Goal: Task Accomplishment & Management: Complete application form

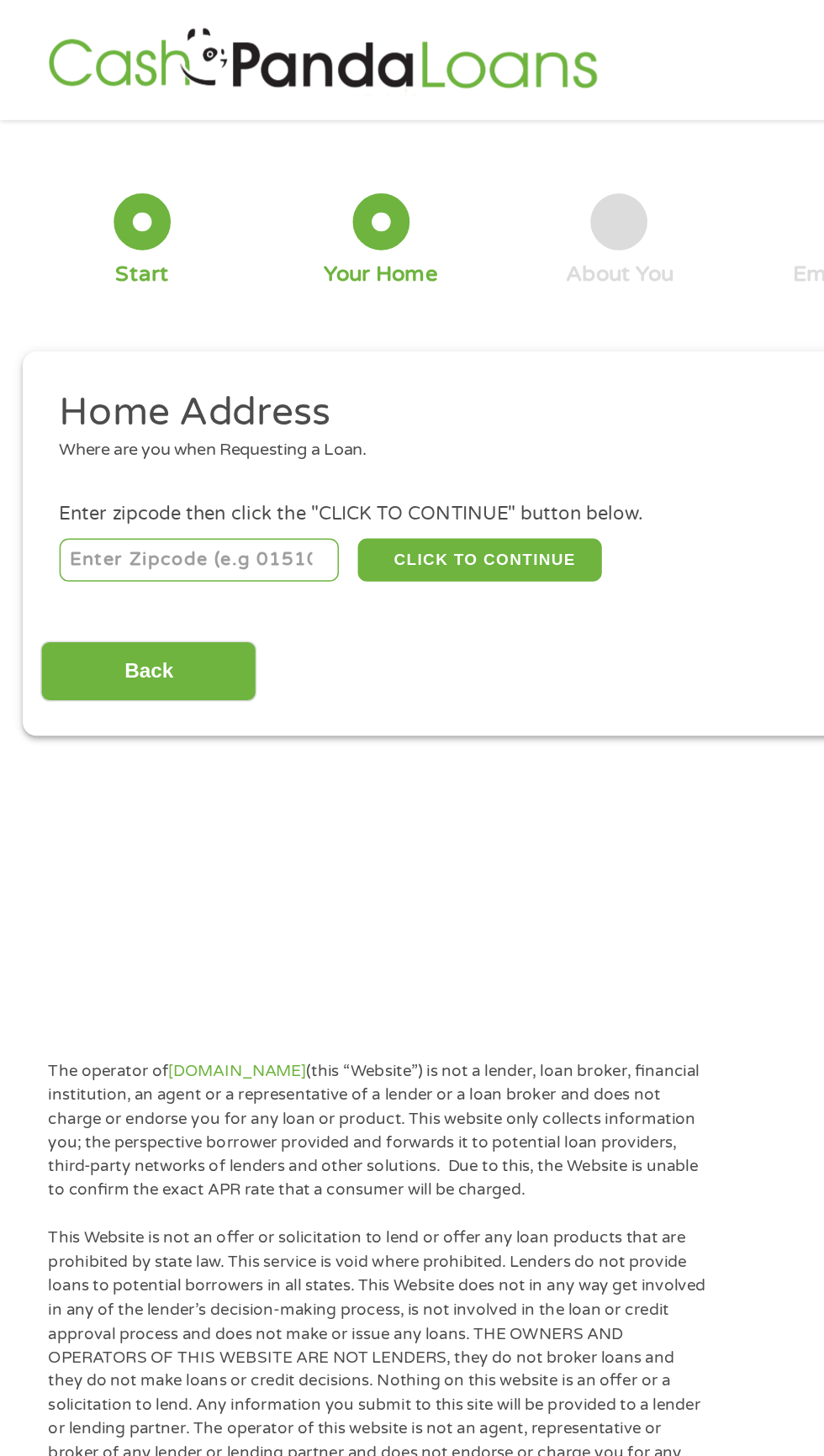
click at [413, 624] on main "1 Start 2 Your Home 3 About You 4 Employment 5 Banking 6 This field is hidden w…" at bounding box center [412, 376] width 824 height 568
click at [153, 372] on input "number" at bounding box center [133, 372] width 187 height 28
type input "71109"
click at [365, 386] on button "CLICK TO CONTINUE" at bounding box center [318, 372] width 162 height 28
type input "71109"
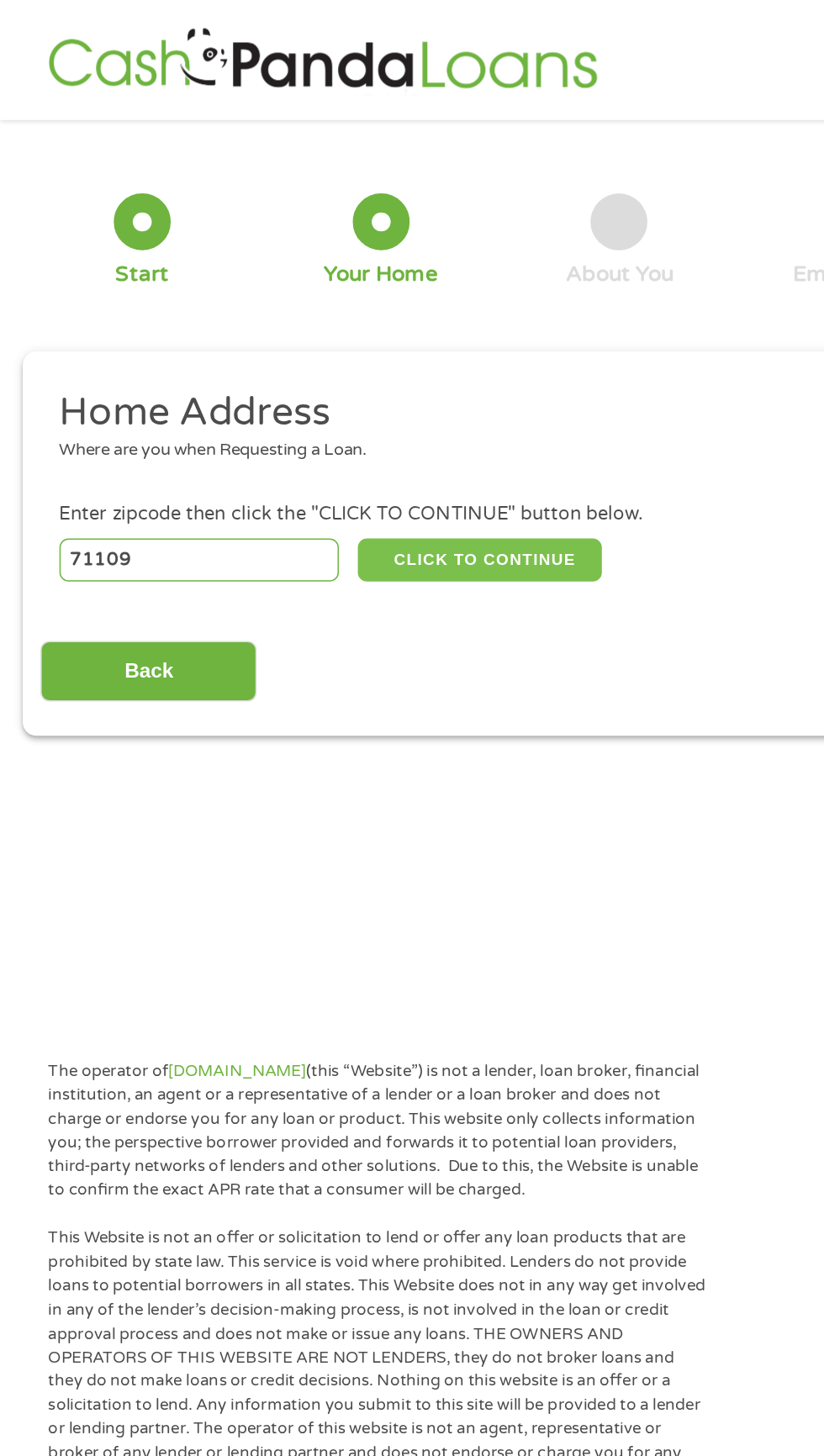
type input "[GEOGRAPHIC_DATA]"
select select "[US_STATE]"
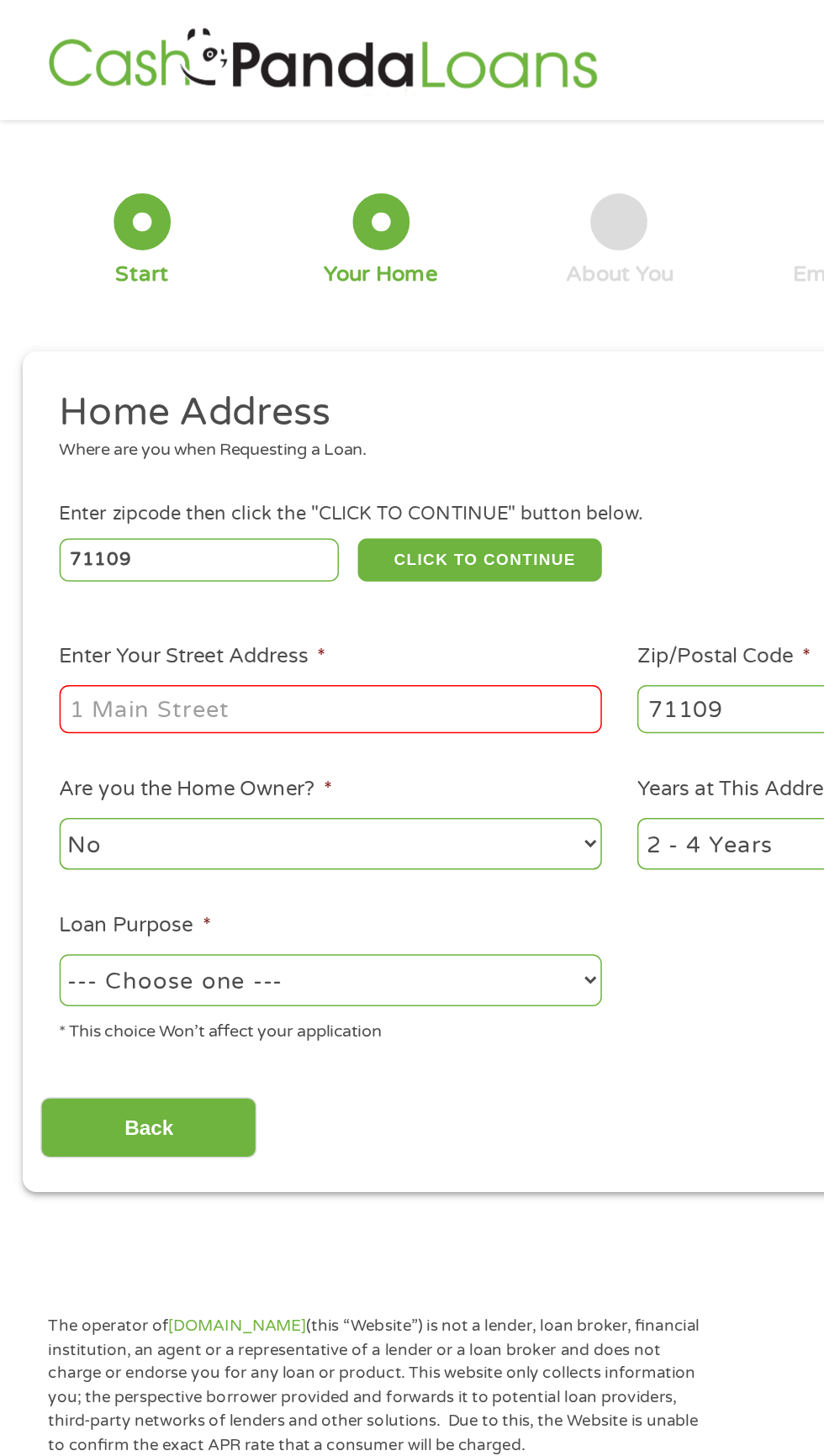
click at [255, 474] on input "Enter Your Street Address *" at bounding box center [220, 472] width 361 height 32
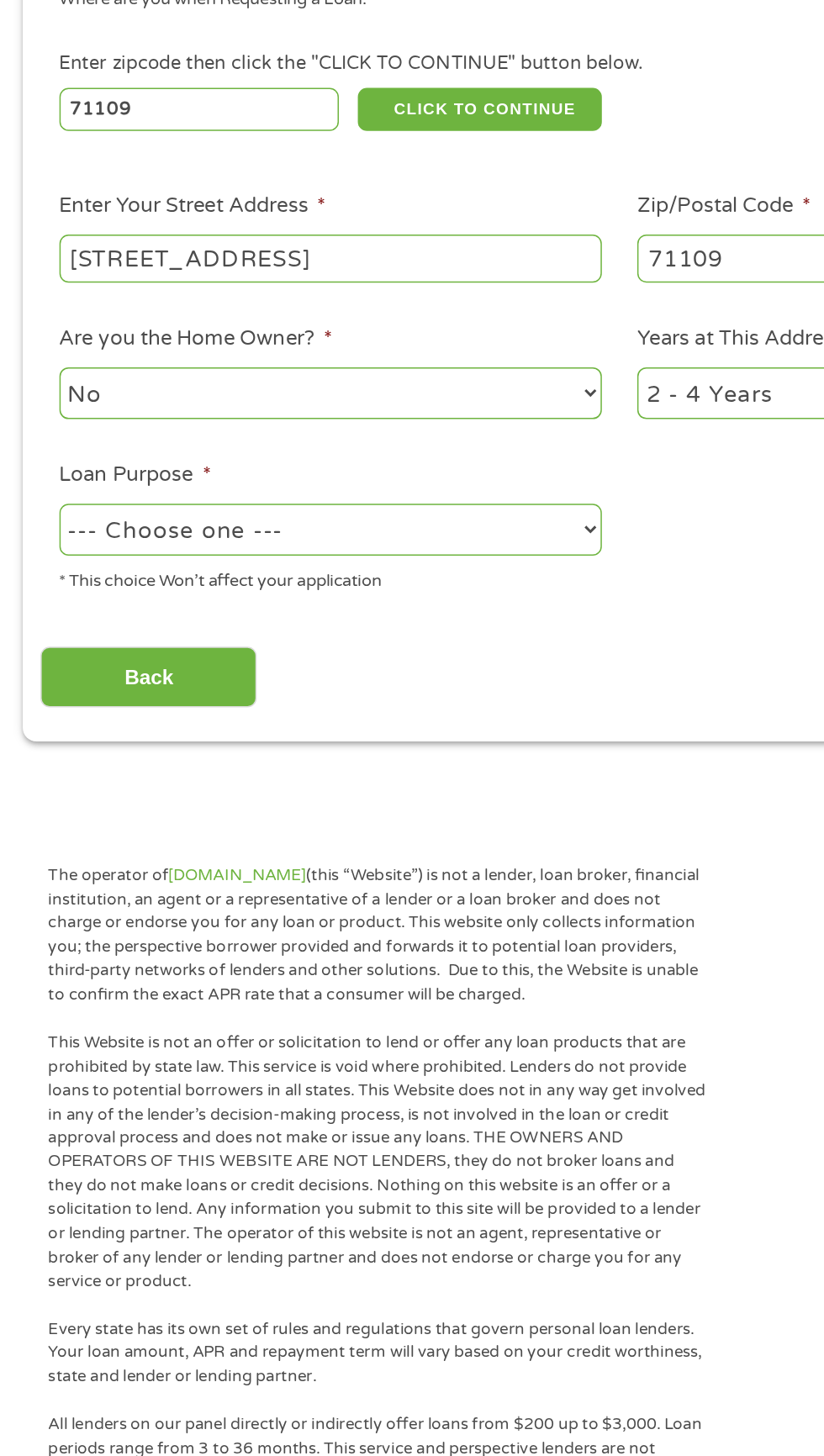
type input "[STREET_ADDRESS]"
click at [373, 663] on select "--- Choose one --- Pay Bills Debt Consolidation Home Improvement Major Purchase…" at bounding box center [220, 652] width 361 height 35
click at [40, 638] on select "--- Choose one --- Pay Bills Debt Consolidation Home Improvement Major Purchase…" at bounding box center [220, 652] width 361 height 35
click at [356, 657] on select "--- Choose one --- Pay Bills Debt Consolidation Home Improvement Major Purchase…" at bounding box center [220, 652] width 361 height 35
select select "homeimprovement"
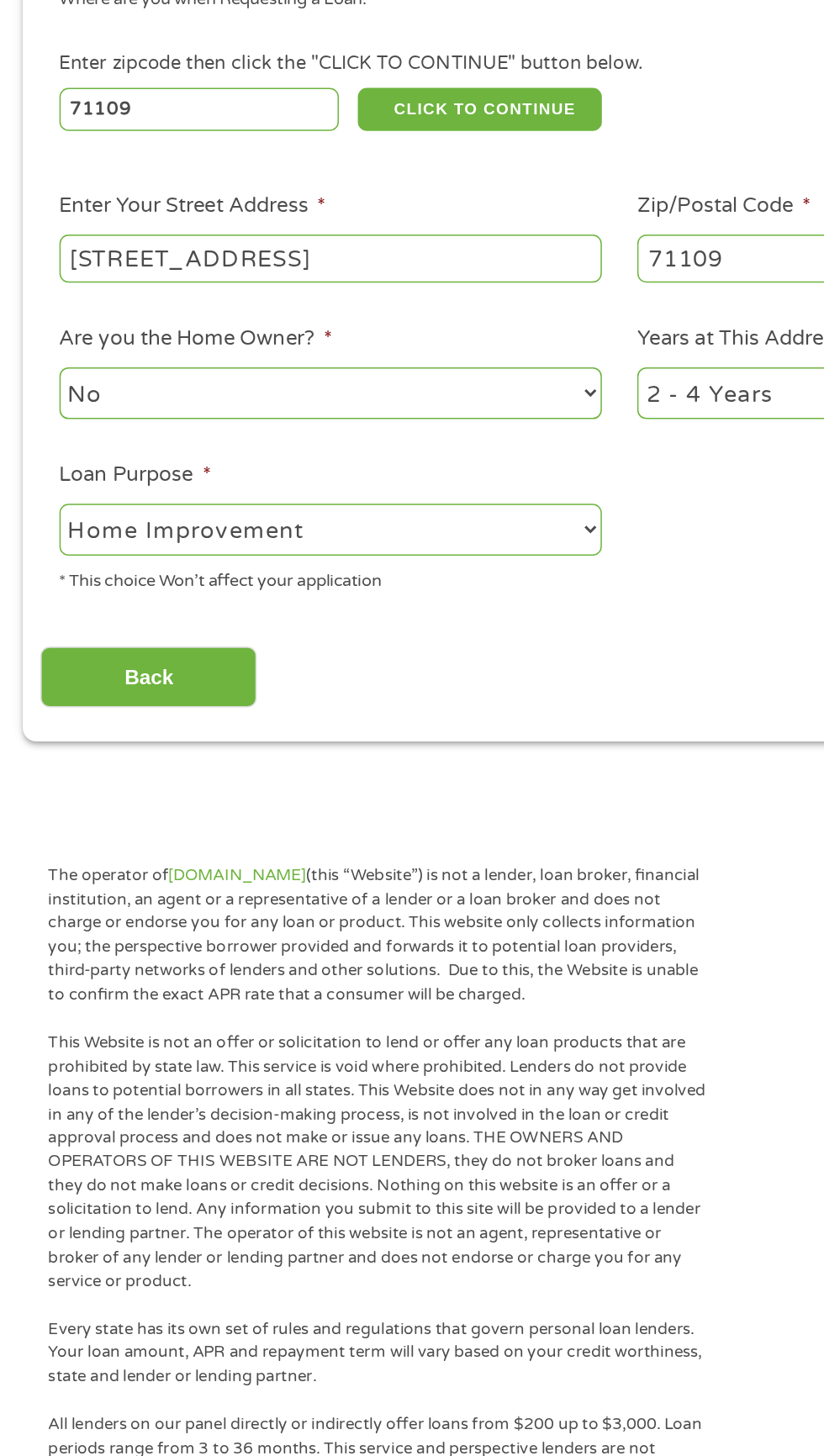
click at [40, 638] on select "--- Choose one --- Pay Bills Debt Consolidation Home Improvement Major Purchase…" at bounding box center [220, 652] width 361 height 35
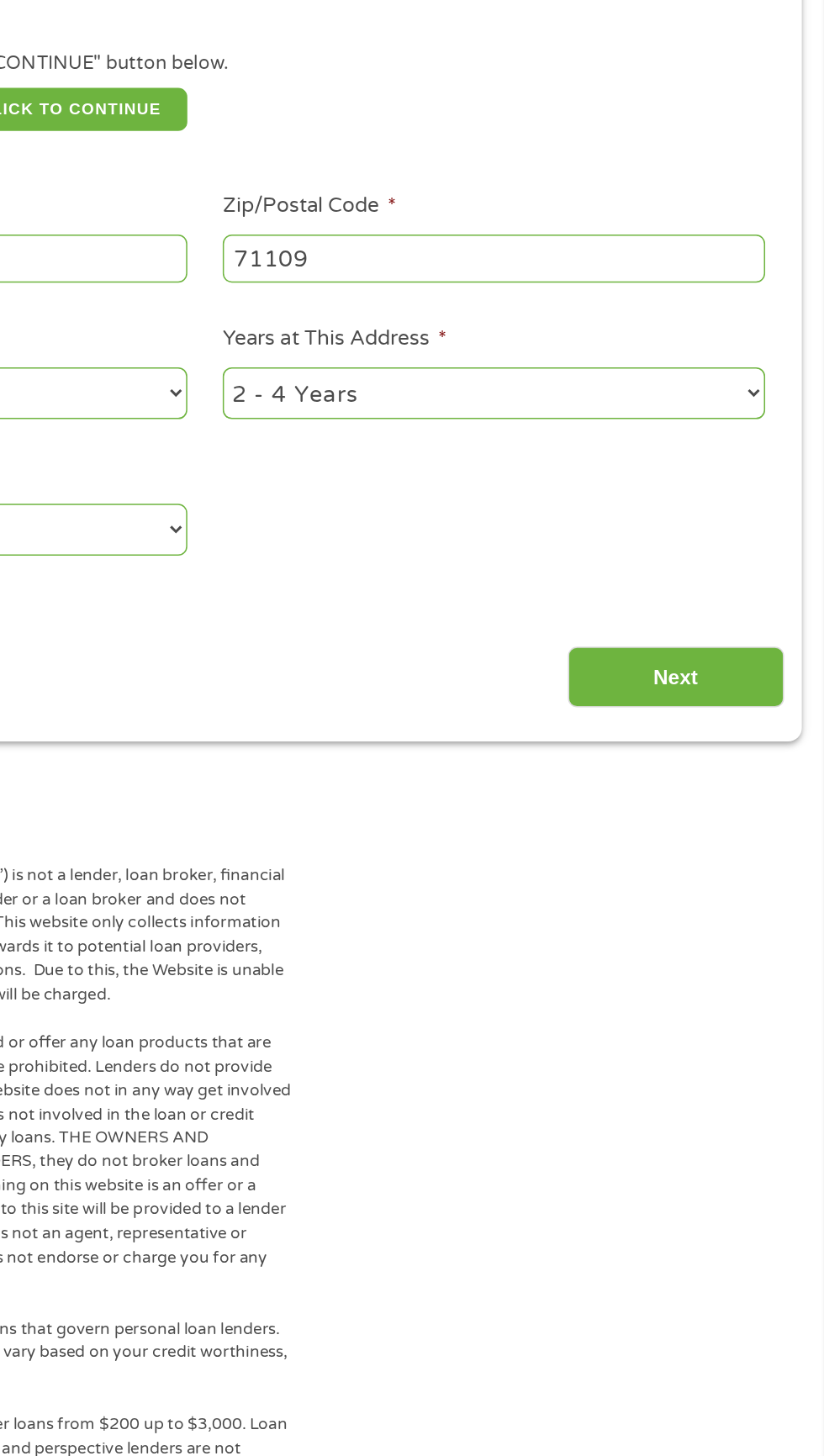
click at [778, 564] on select "1 Year or less 1 - 2 Years 2 - 4 Years Over 4 Years" at bounding box center [604, 561] width 361 height 35
click at [424, 546] on select "1 Year or less 1 - 2 Years 2 - 4 Years Over 4 Years" at bounding box center [604, 561] width 361 height 35
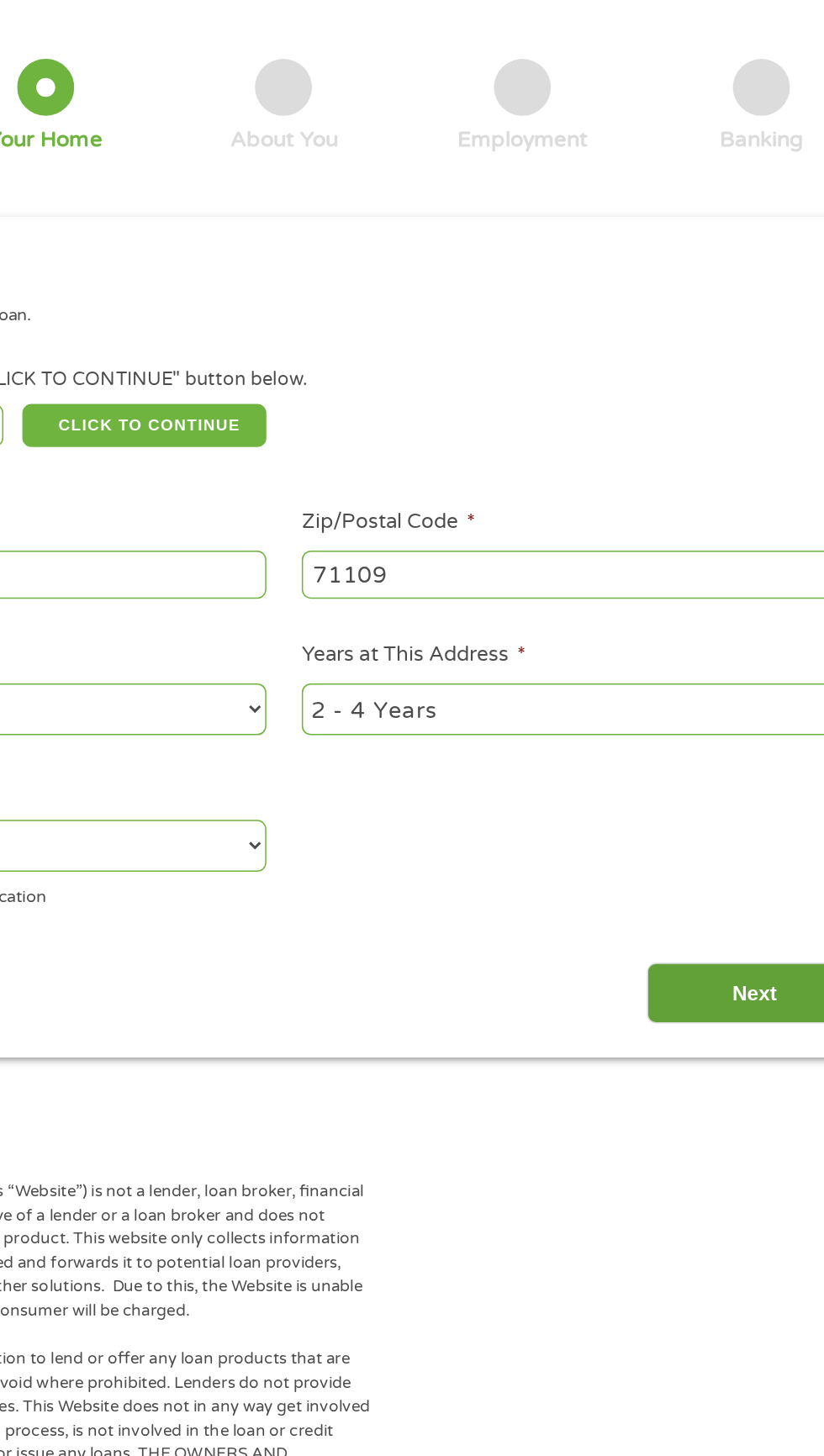
click at [740, 771] on input "Next" at bounding box center [726, 750] width 144 height 41
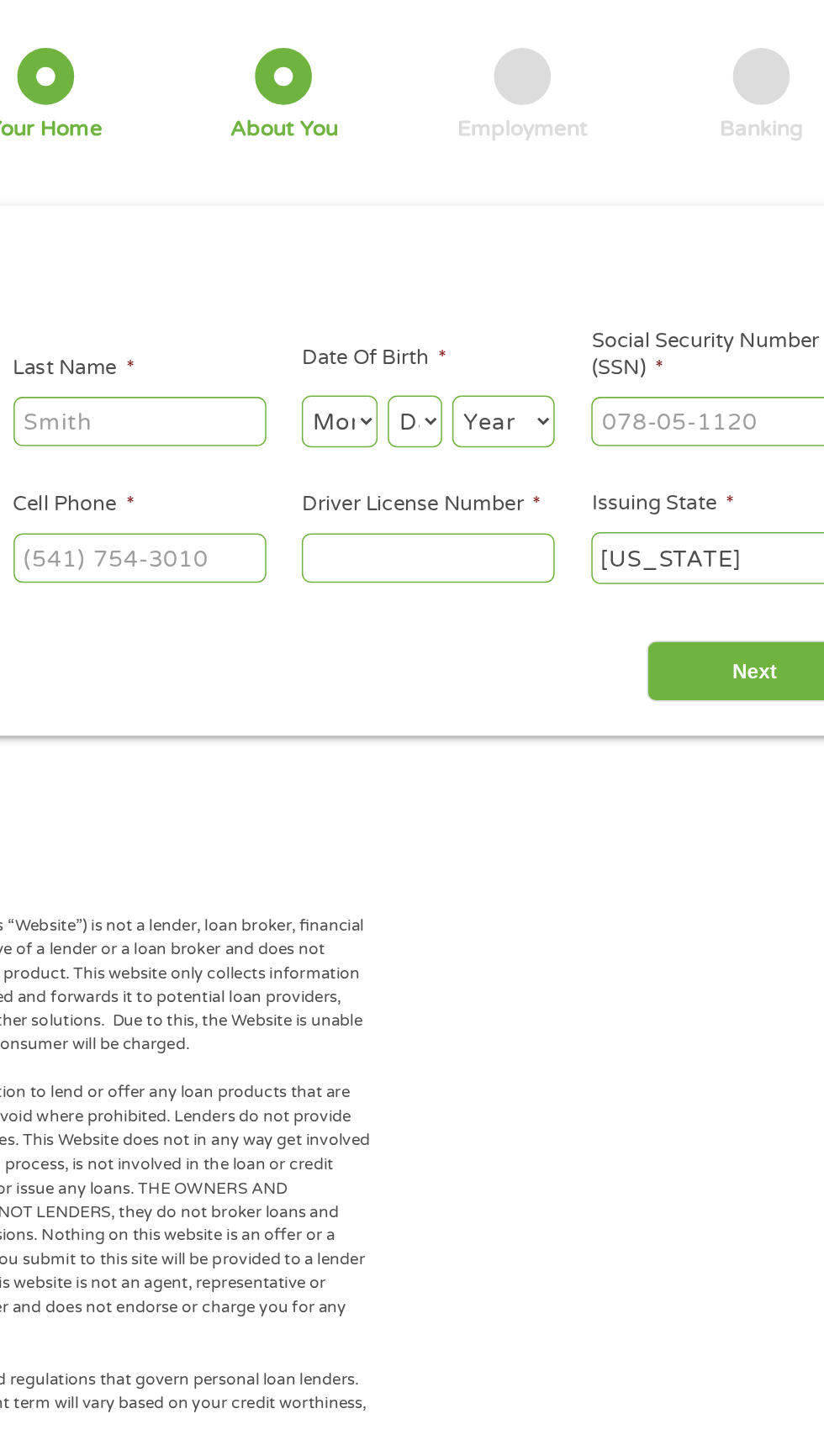
scroll to position [7, 7]
click at [334, 368] on input "Last Name *" at bounding box center [317, 369] width 169 height 32
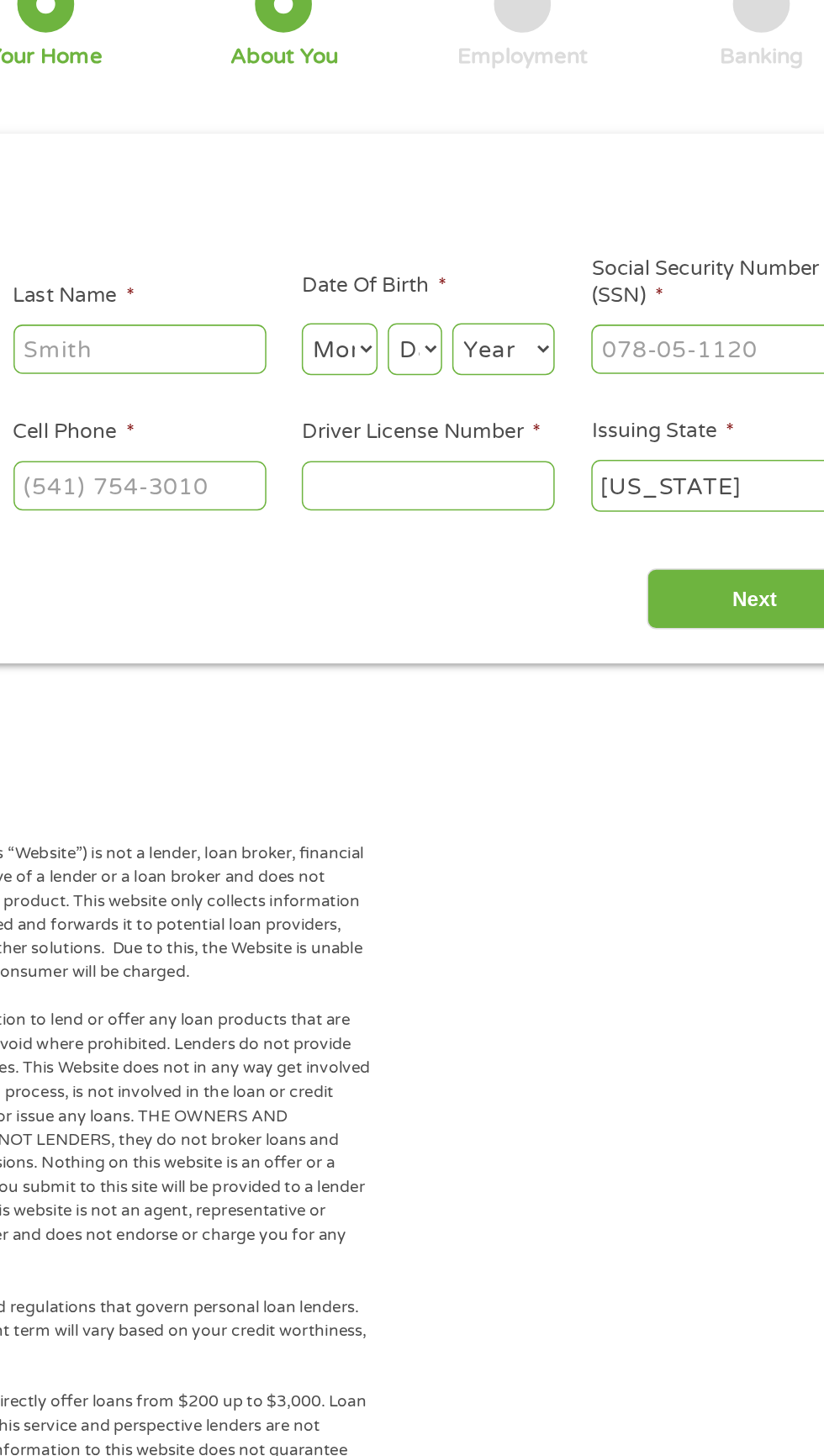
scroll to position [8, 0]
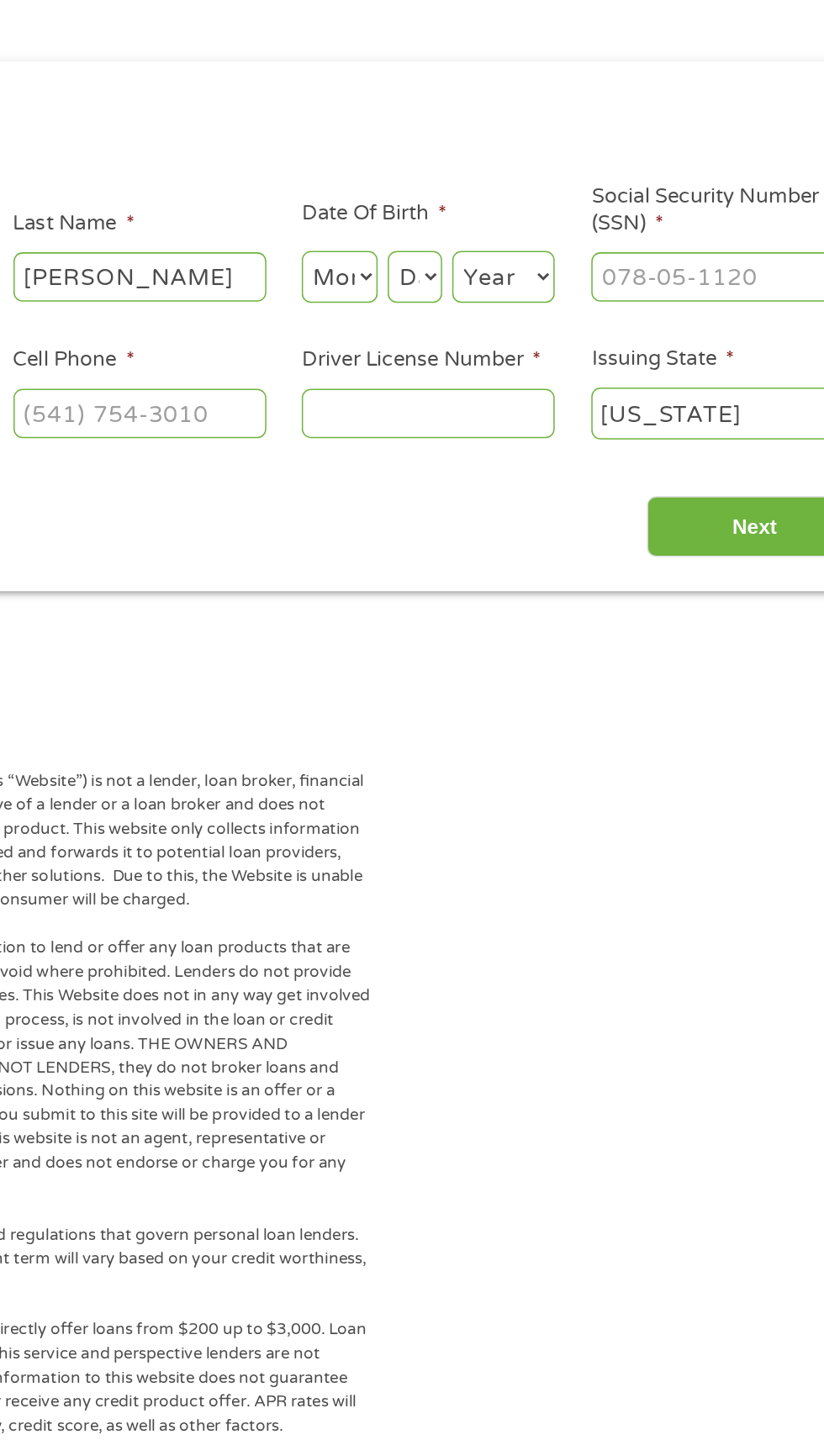
type input "[PERSON_NAME]"
click at [451, 361] on select "Month 1 2 3 4 5 6 7 8 9 10 11 12" at bounding box center [449, 369] width 51 height 35
select select "5"
click at [424, 352] on select "Month 1 2 3 4 5 6 7 8 9 10 11 12" at bounding box center [449, 369] width 51 height 35
click at [499, 370] on select "Day 1 2 3 4 5 6 7 8 9 10 11 12 13 14 15 16 17 18 19 20 21 22 23 24 25 26 27 28 …" at bounding box center [498, 369] width 36 height 35
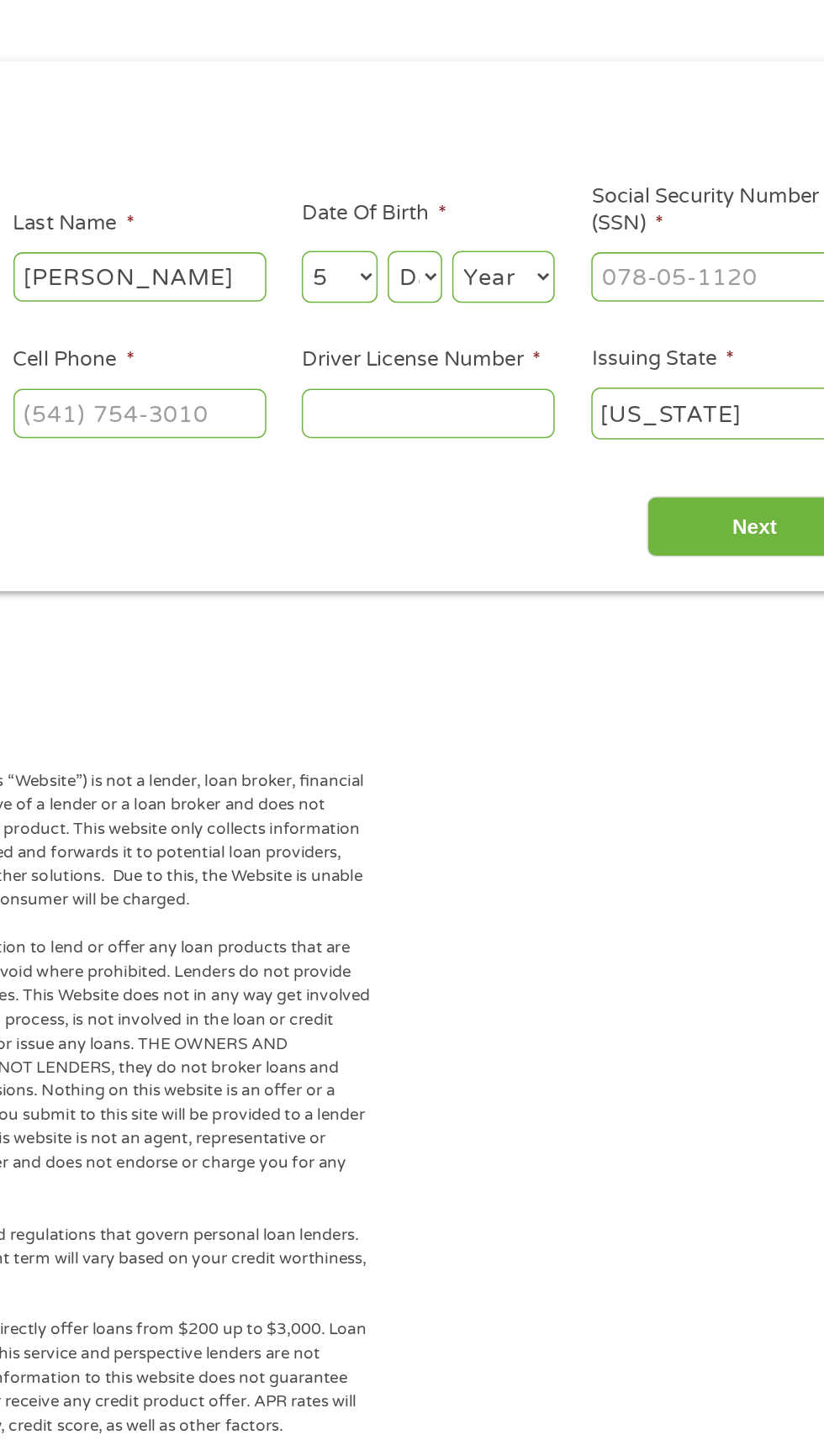
select select "5"
click at [481, 352] on select "Day 1 2 3 4 5 6 7 8 9 10 11 12 13 14 15 16 17 18 19 20 21 22 23 24 25 26 27 28 …" at bounding box center [498, 369] width 36 height 35
click at [566, 375] on select "Year [DATE] 2006 2005 2004 2003 2002 2001 2000 1999 1998 1997 1996 1995 1994 19…" at bounding box center [558, 369] width 68 height 35
select select "1966"
click at [524, 352] on select "Year [DATE] 2006 2005 2004 2003 2002 2001 2000 1999 1998 1997 1996 1995 1994 19…" at bounding box center [558, 369] width 68 height 35
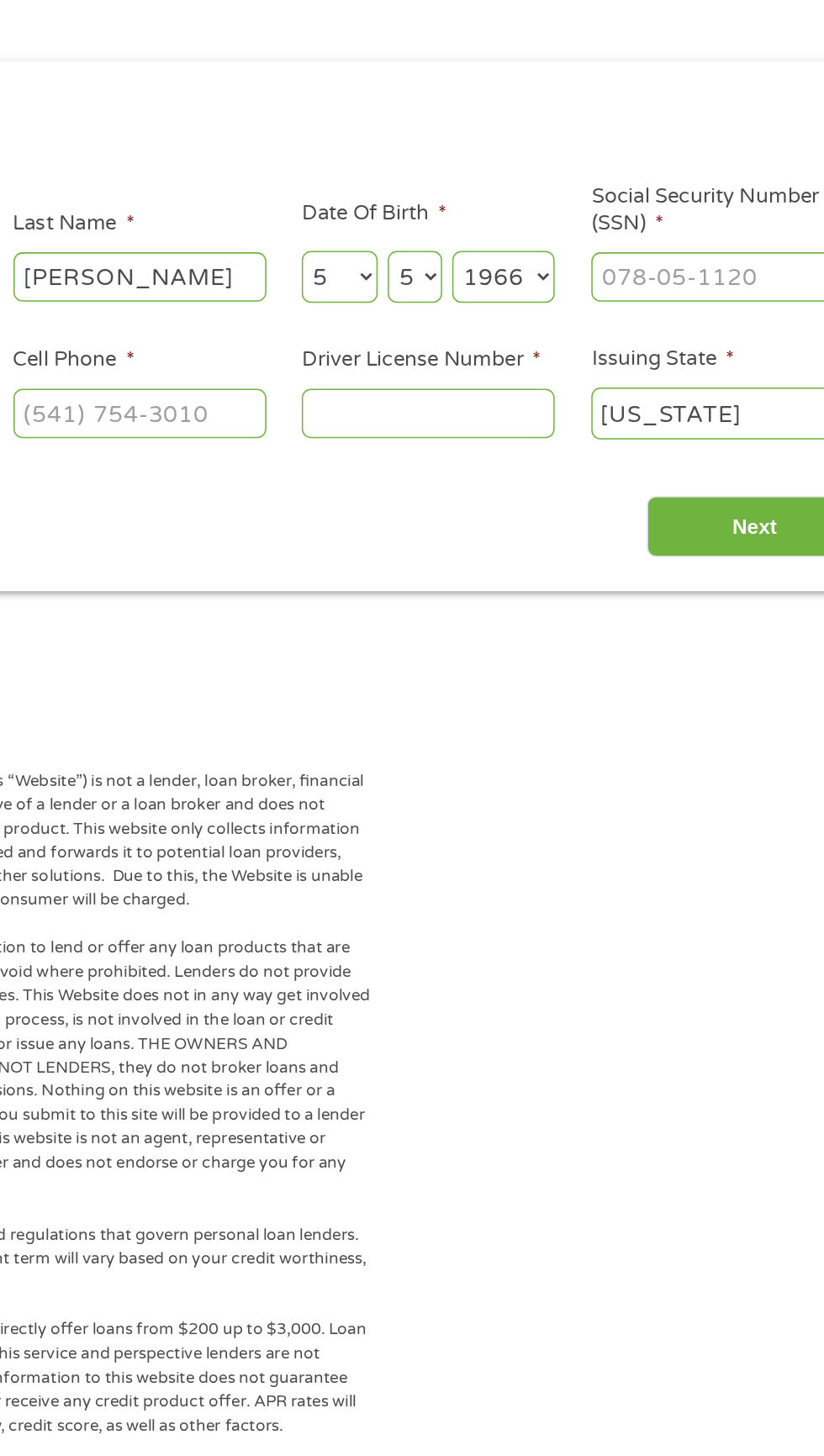
click at [737, 370] on input "Social Security Number (SSN) *" at bounding box center [701, 369] width 169 height 32
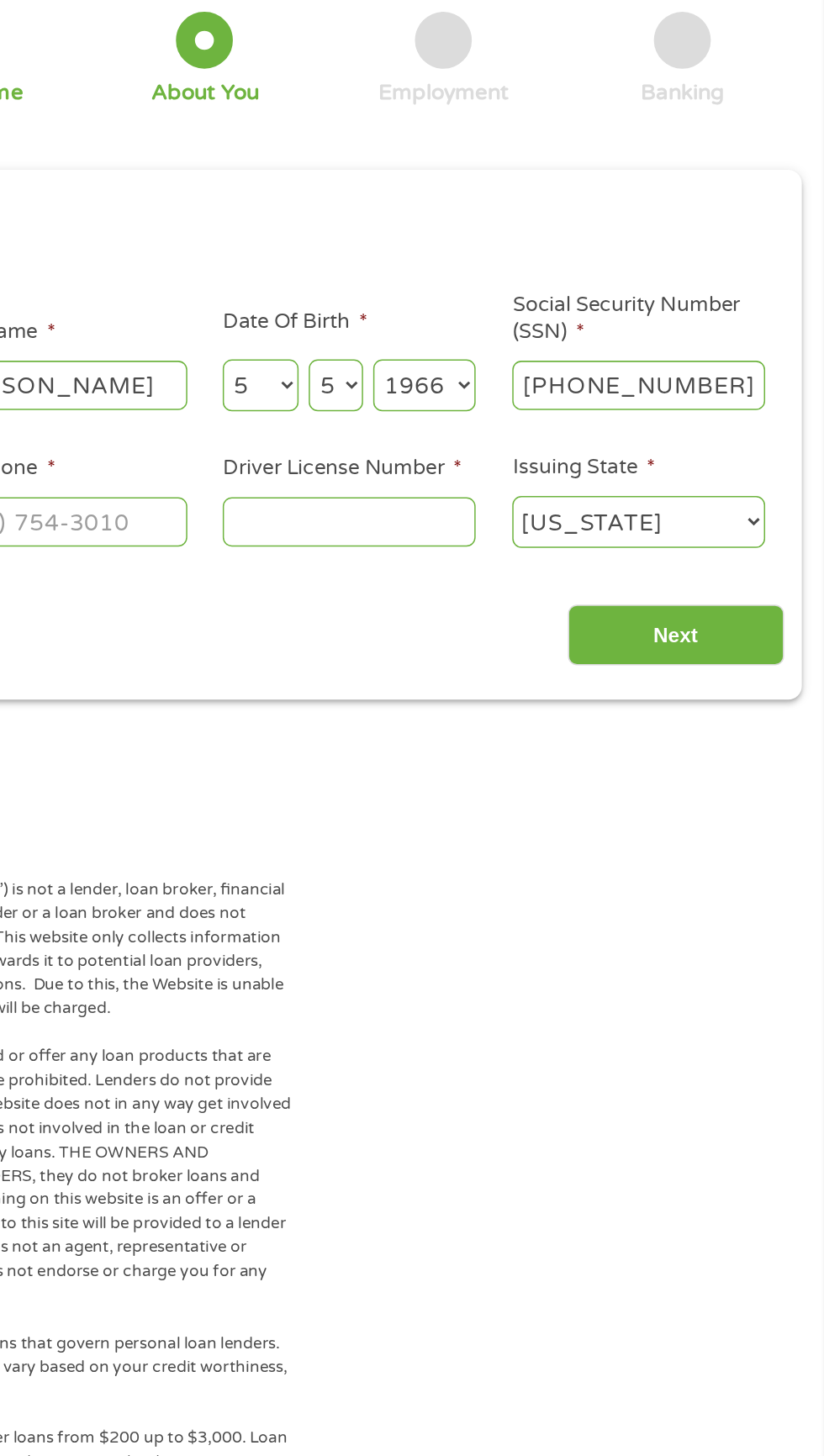
type input "437-29-7462"
click at [502, 455] on input "Driver License Number *" at bounding box center [508, 460] width 169 height 32
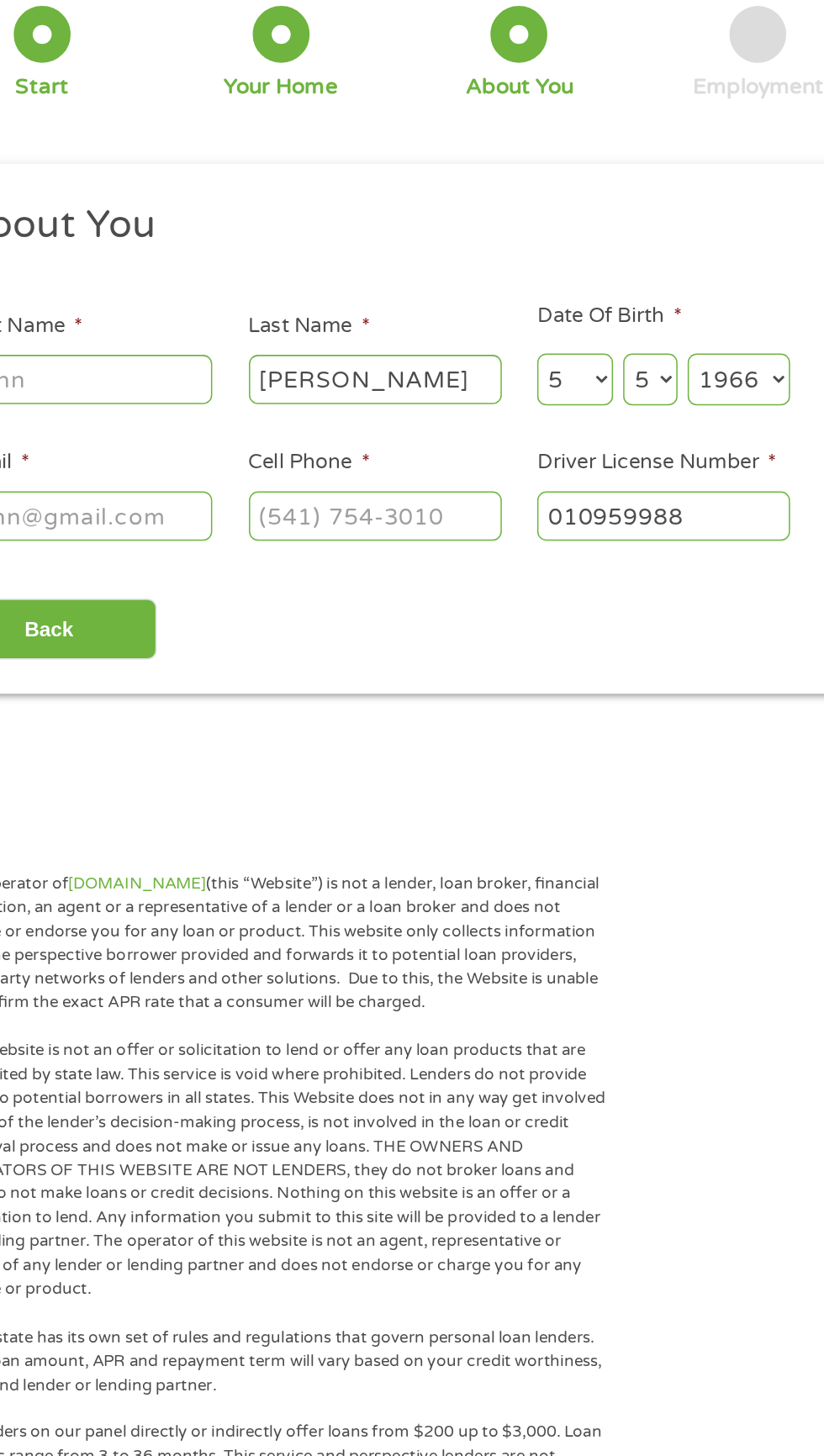
type input "010959988"
click at [310, 454] on input "Cell Phone *" at bounding box center [317, 460] width 169 height 32
type input "[PHONE_NUMBER]"
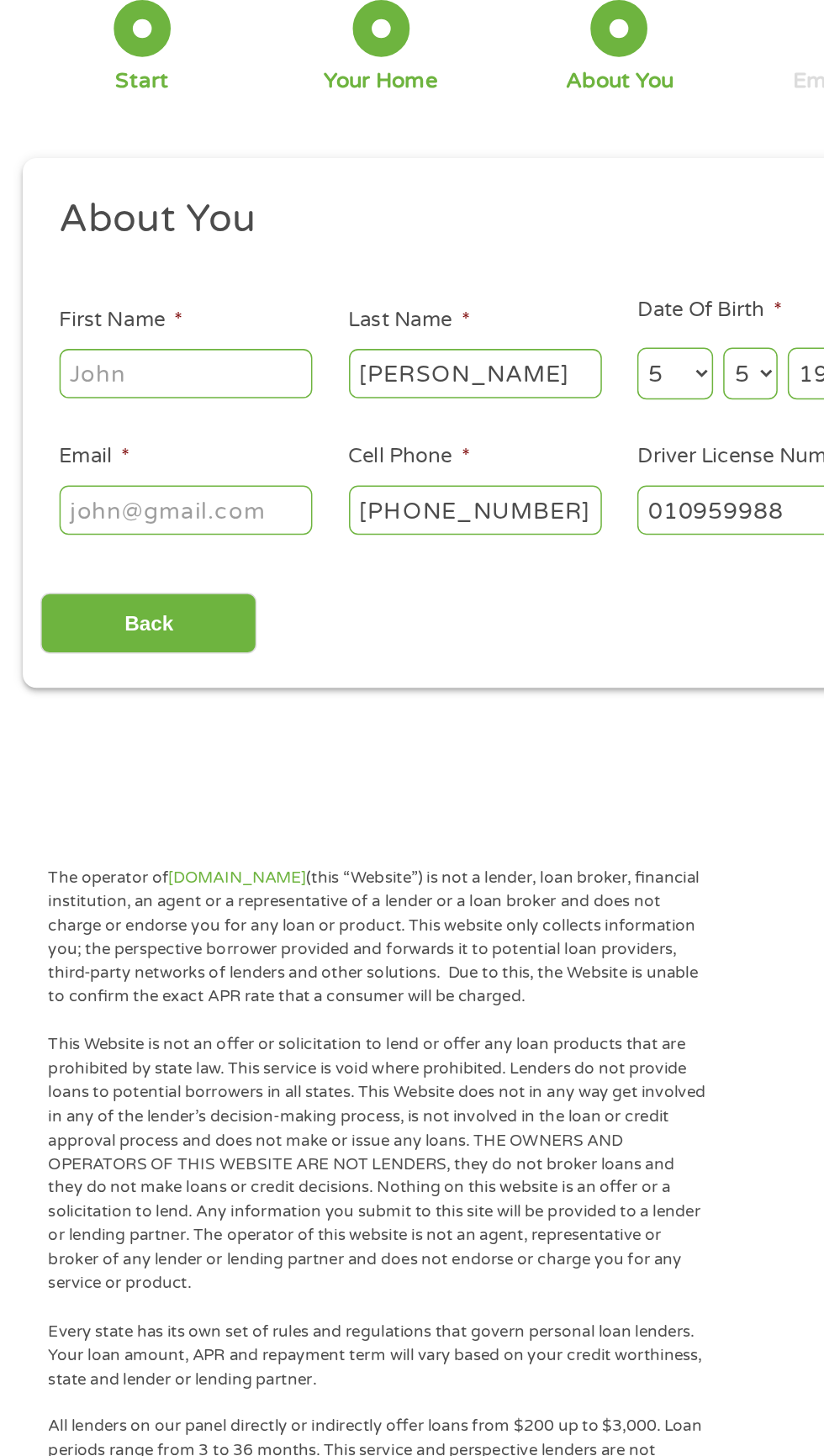
click at [177, 461] on input "Email *" at bounding box center [124, 460] width 169 height 32
type input "[EMAIL_ADDRESS][DOMAIN_NAME]"
click at [147, 366] on input "First Name *" at bounding box center [124, 369] width 169 height 32
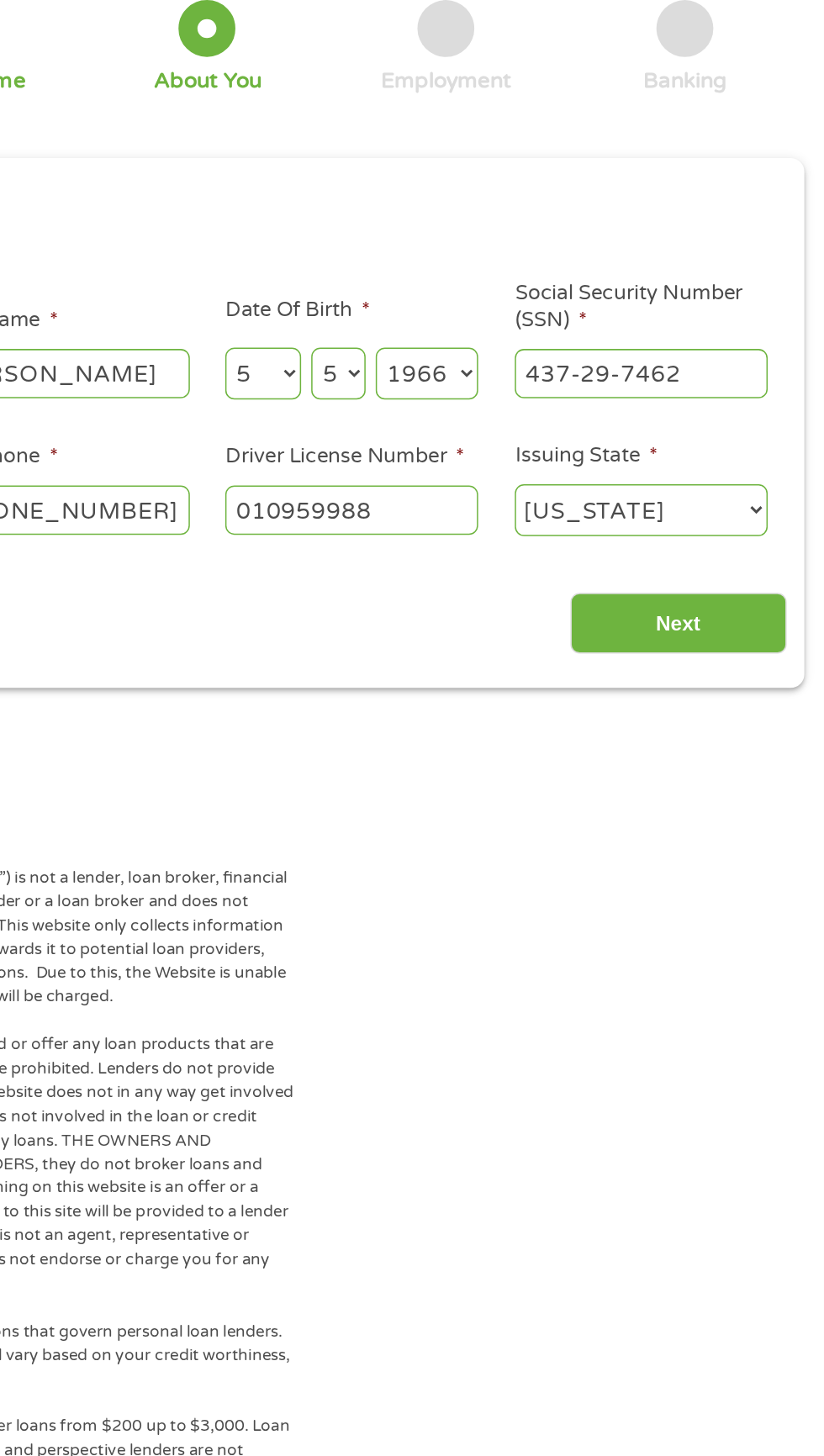
scroll to position [8, 0]
type input "[PERSON_NAME]"
click at [745, 531] on input "Next" at bounding box center [726, 536] width 144 height 41
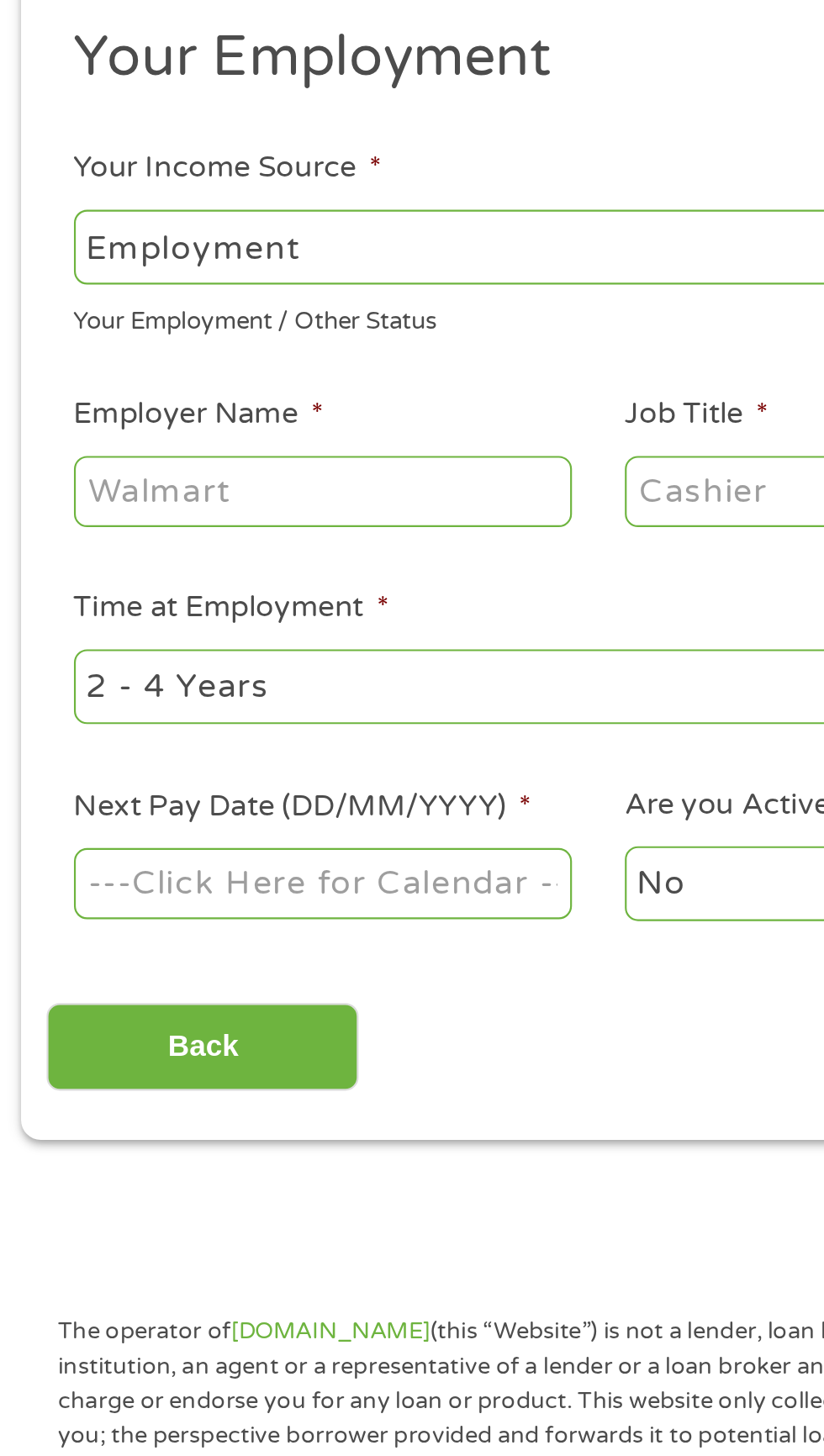
click at [358, 360] on select "--- Choose one --- Employment [DEMOGRAPHIC_DATA] Benefits" at bounding box center [220, 354] width 361 height 35
select select "benefits"
click at [40, 337] on select "--- Choose one --- Employment [DEMOGRAPHIC_DATA] Benefits" at bounding box center [220, 354] width 361 height 35
type input "Other"
type input "[PHONE_NUMBER]"
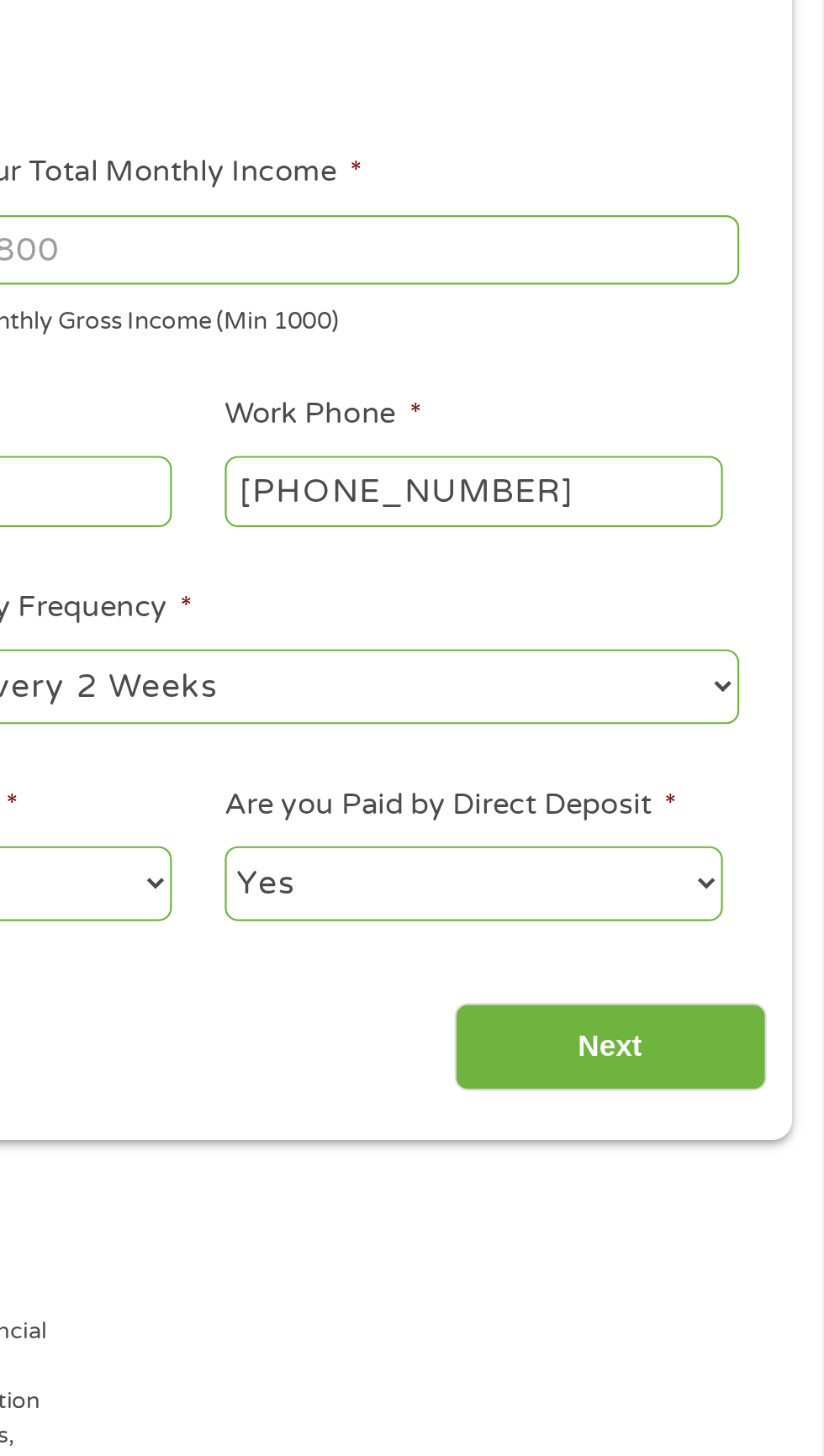
click at [746, 357] on input "Your Total Monthly Income *" at bounding box center [604, 356] width 361 height 32
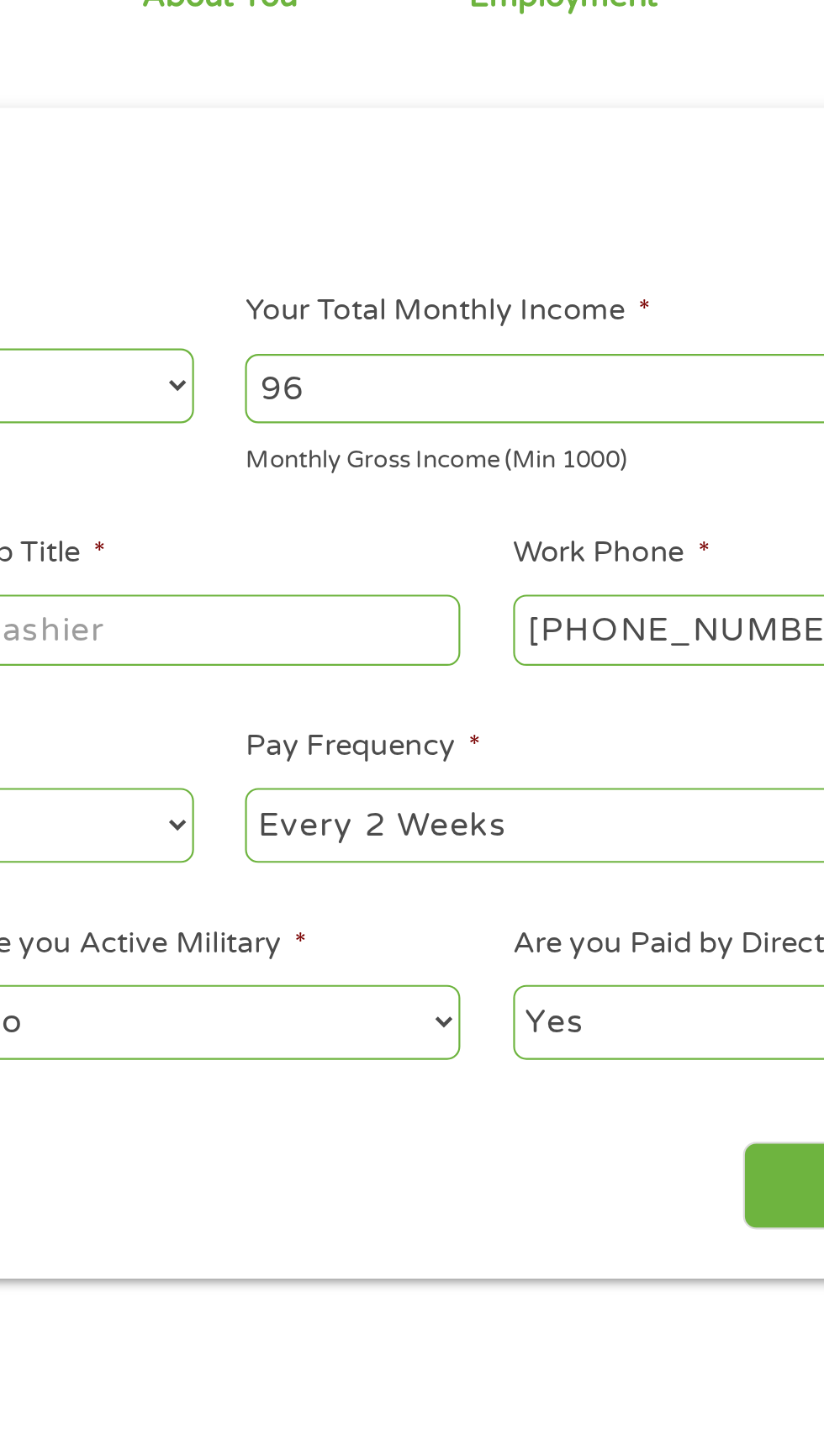
type input "9"
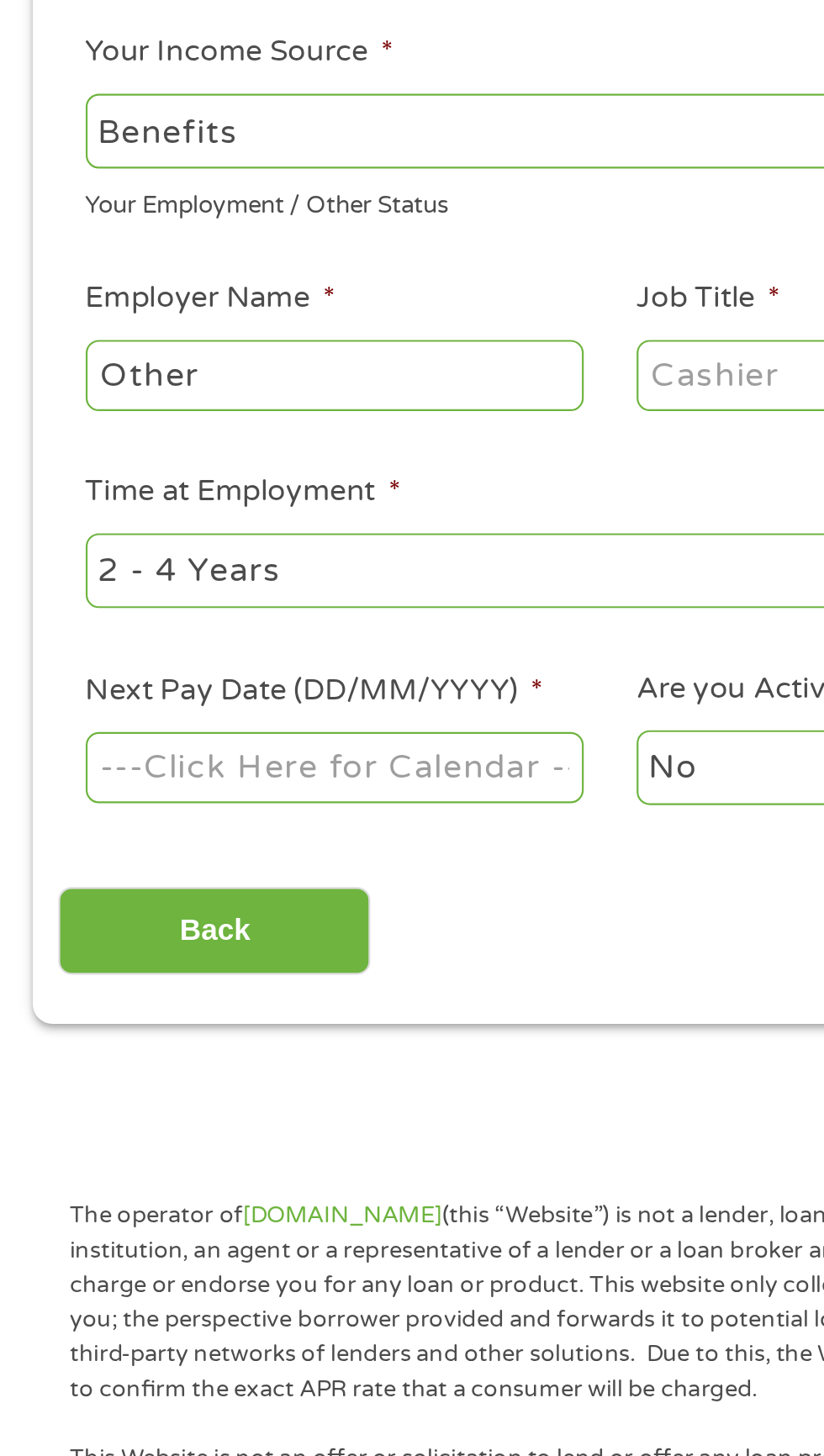
type input "967.00"
click at [246, 466] on input "Other" at bounding box center [154, 466] width 230 height 32
type input "O"
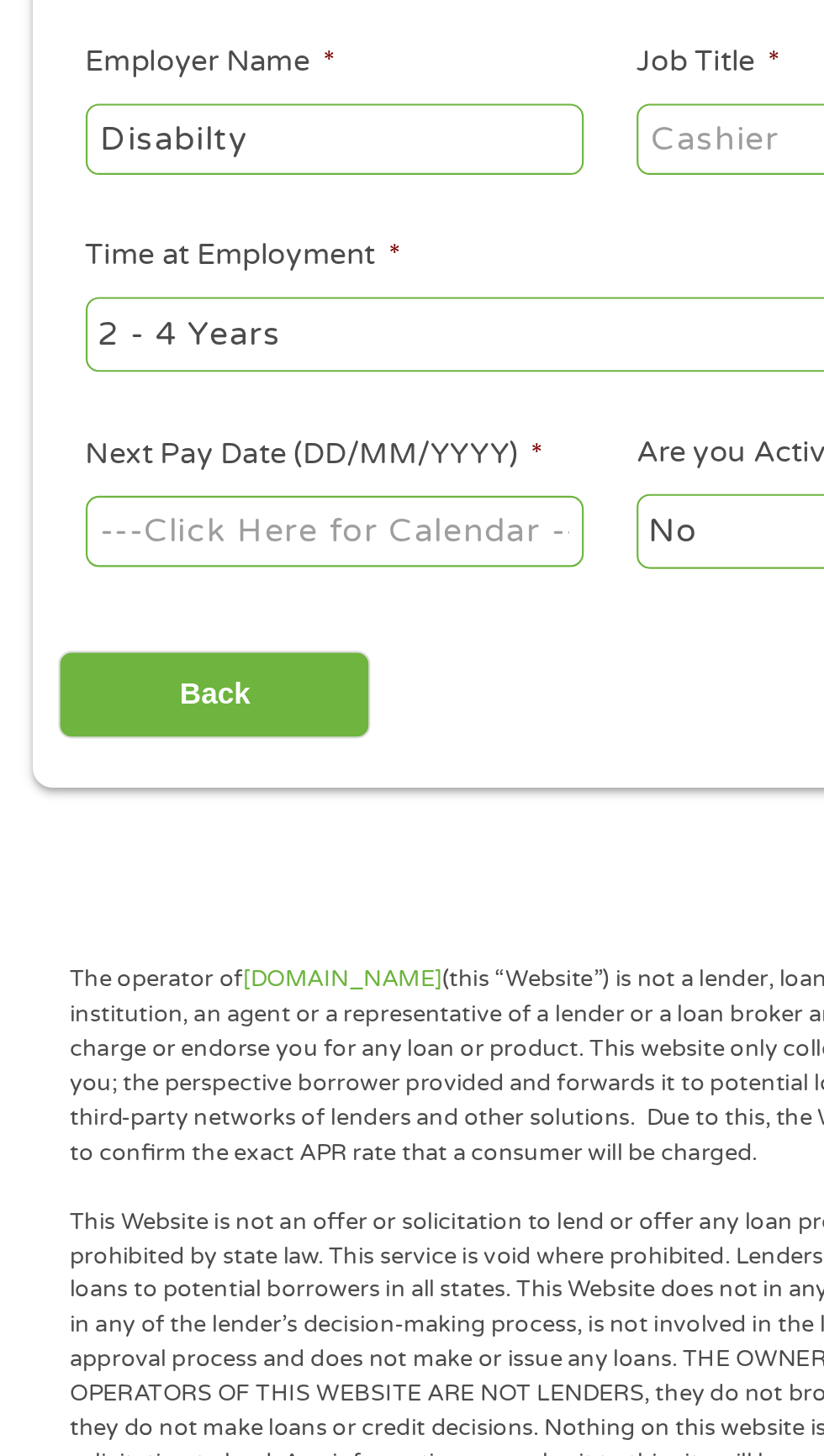
type input "Disabilty"
click at [232, 654] on input "Next Pay Date (DD/MM/YYYY) *" at bounding box center [154, 647] width 230 height 32
click at [200, 643] on input "Next Pay Date (DD/MM/YYYY) *" at bounding box center [154, 647] width 230 height 32
click at [187, 619] on label "Next Pay Date (DD/MM/YYYY) *" at bounding box center [145, 613] width 211 height 18
click at [187, 631] on input "Next Pay Date (DD/MM/YYYY) *" at bounding box center [154, 647] width 230 height 32
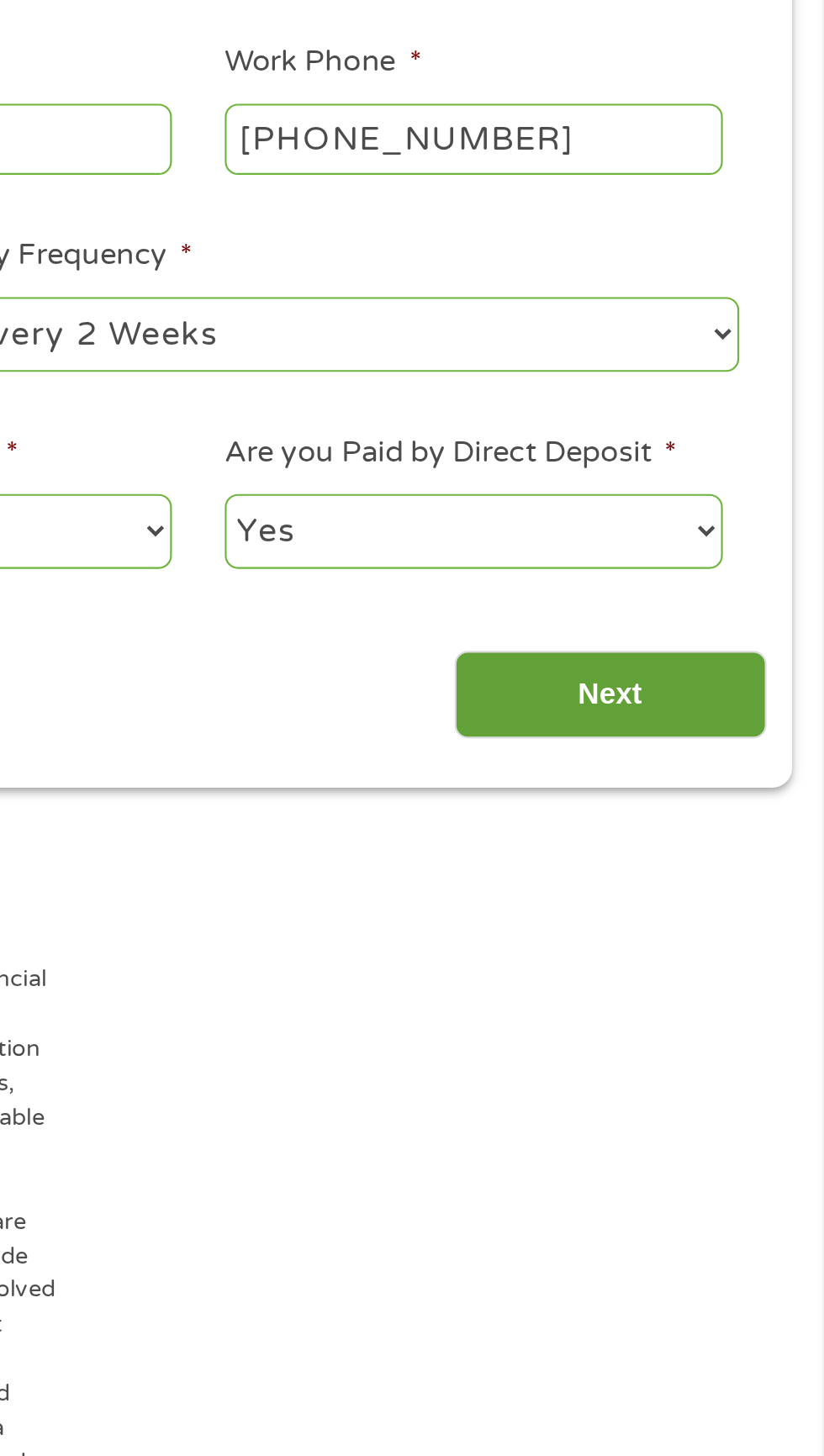
type input "[DATE]"
click at [761, 724] on input "Next" at bounding box center [726, 724] width 144 height 41
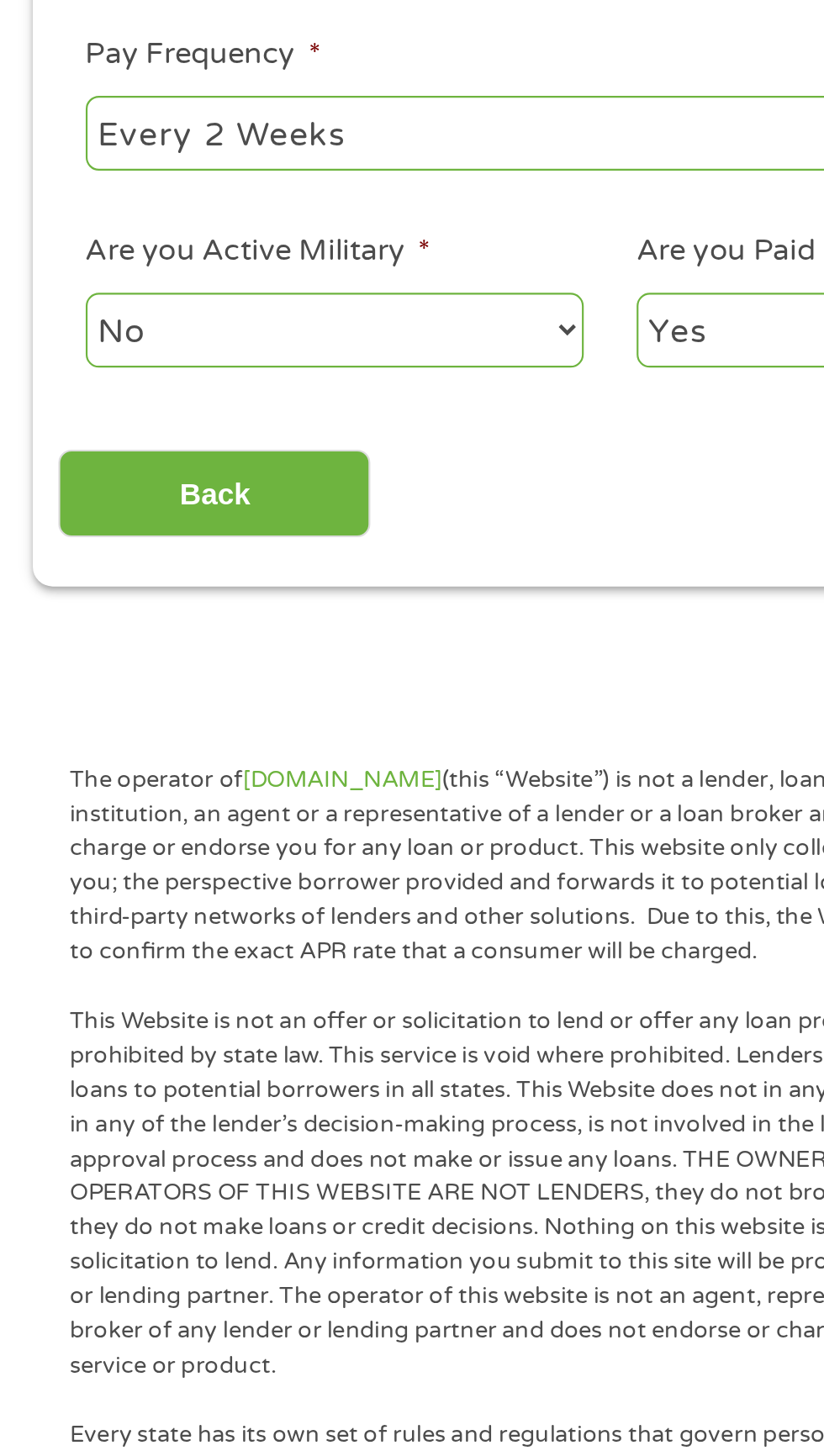
scroll to position [148, 0]
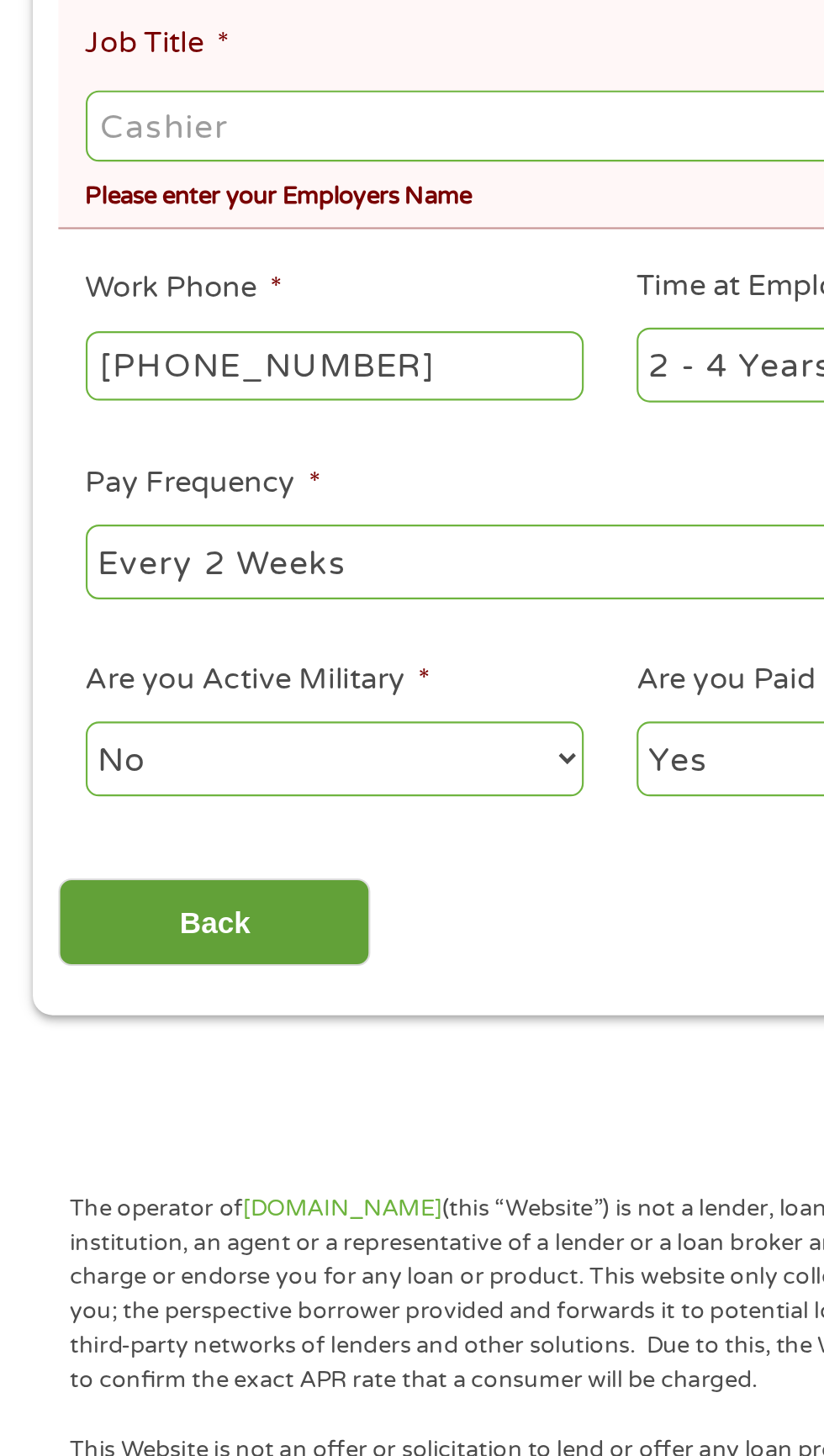
click at [122, 1002] on input "Back" at bounding box center [98, 1013] width 144 height 41
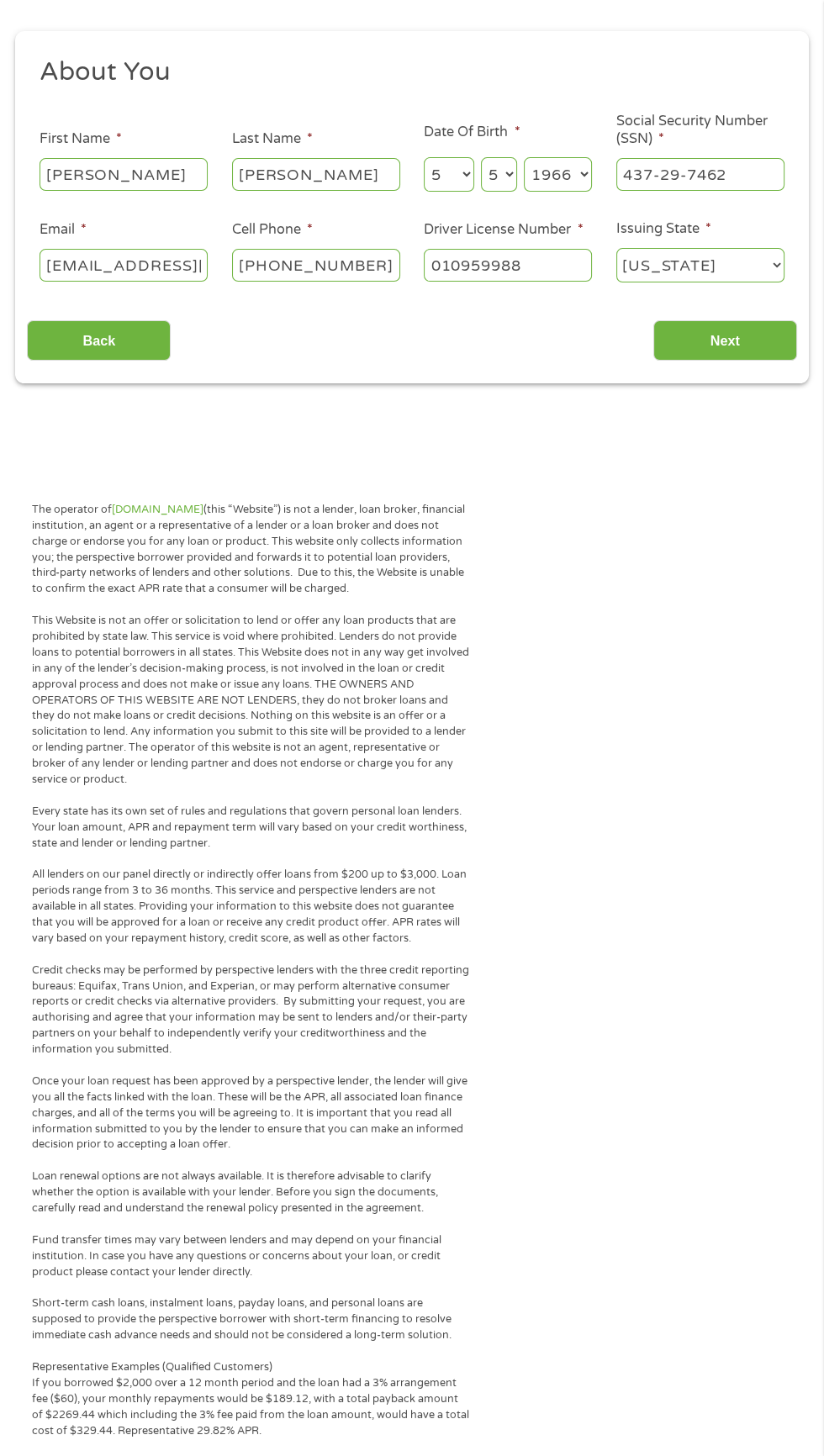
scroll to position [205, 0]
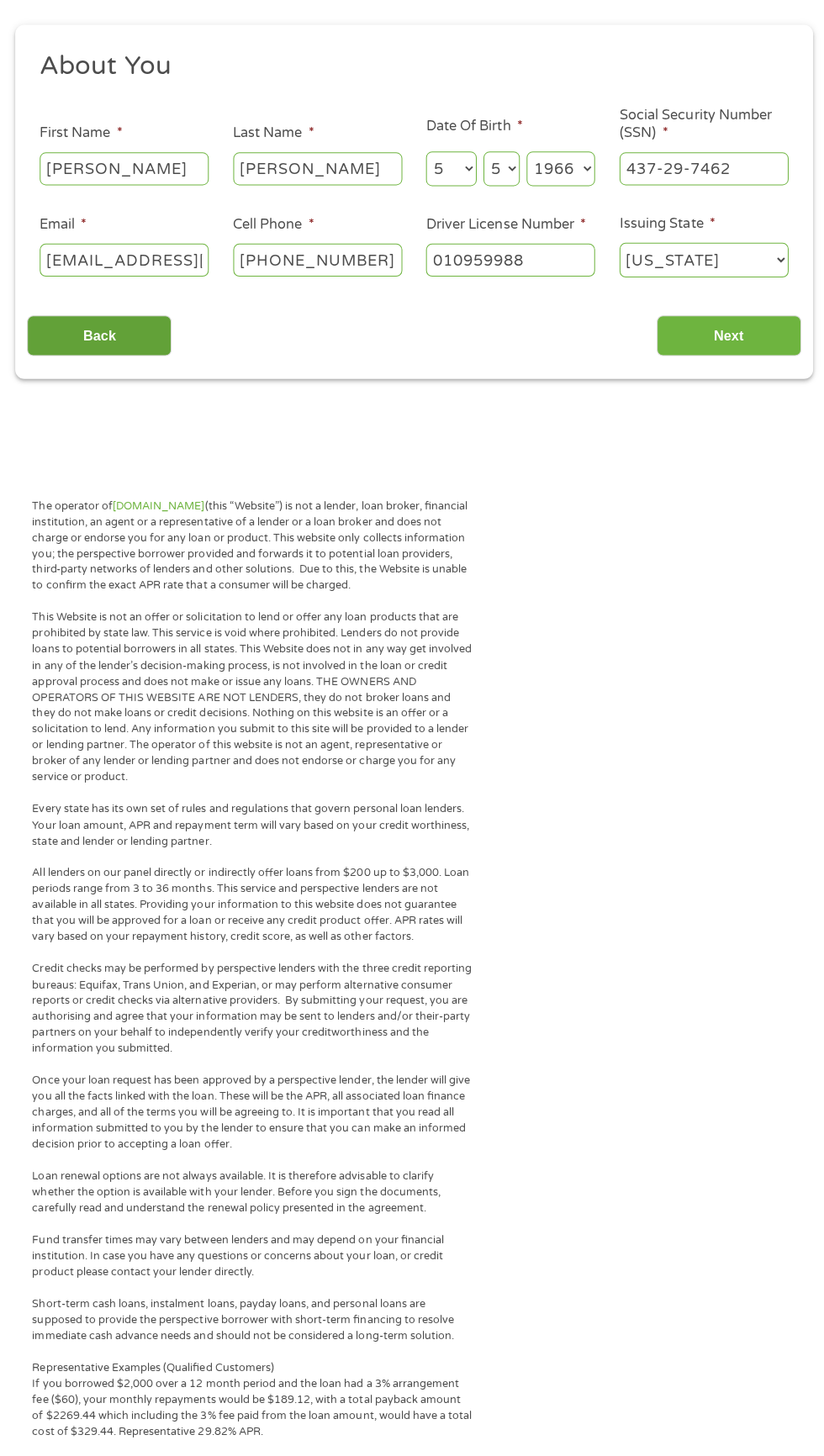
click at [101, 338] on input "Back" at bounding box center [98, 338] width 144 height 41
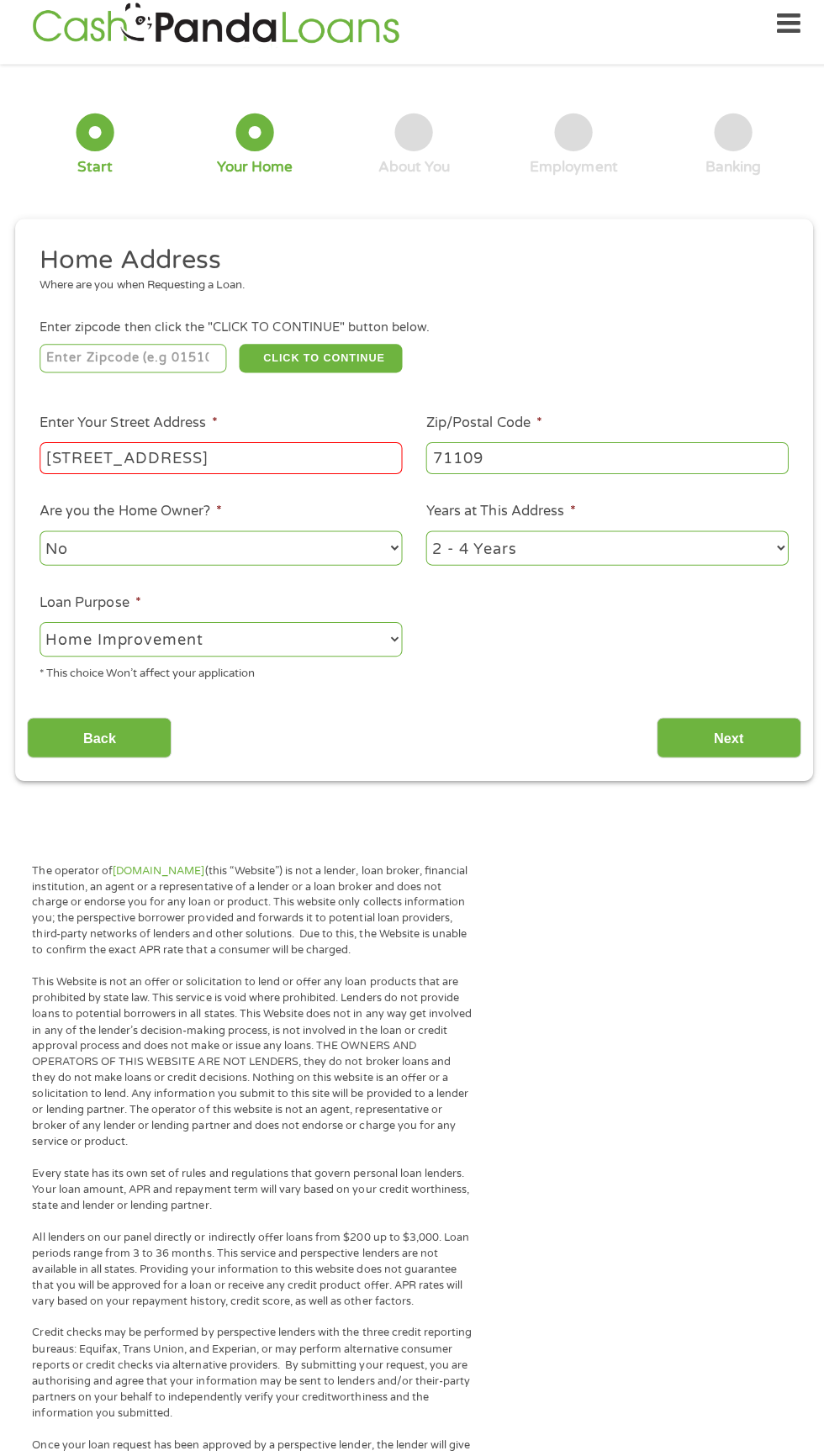
scroll to position [8, 0]
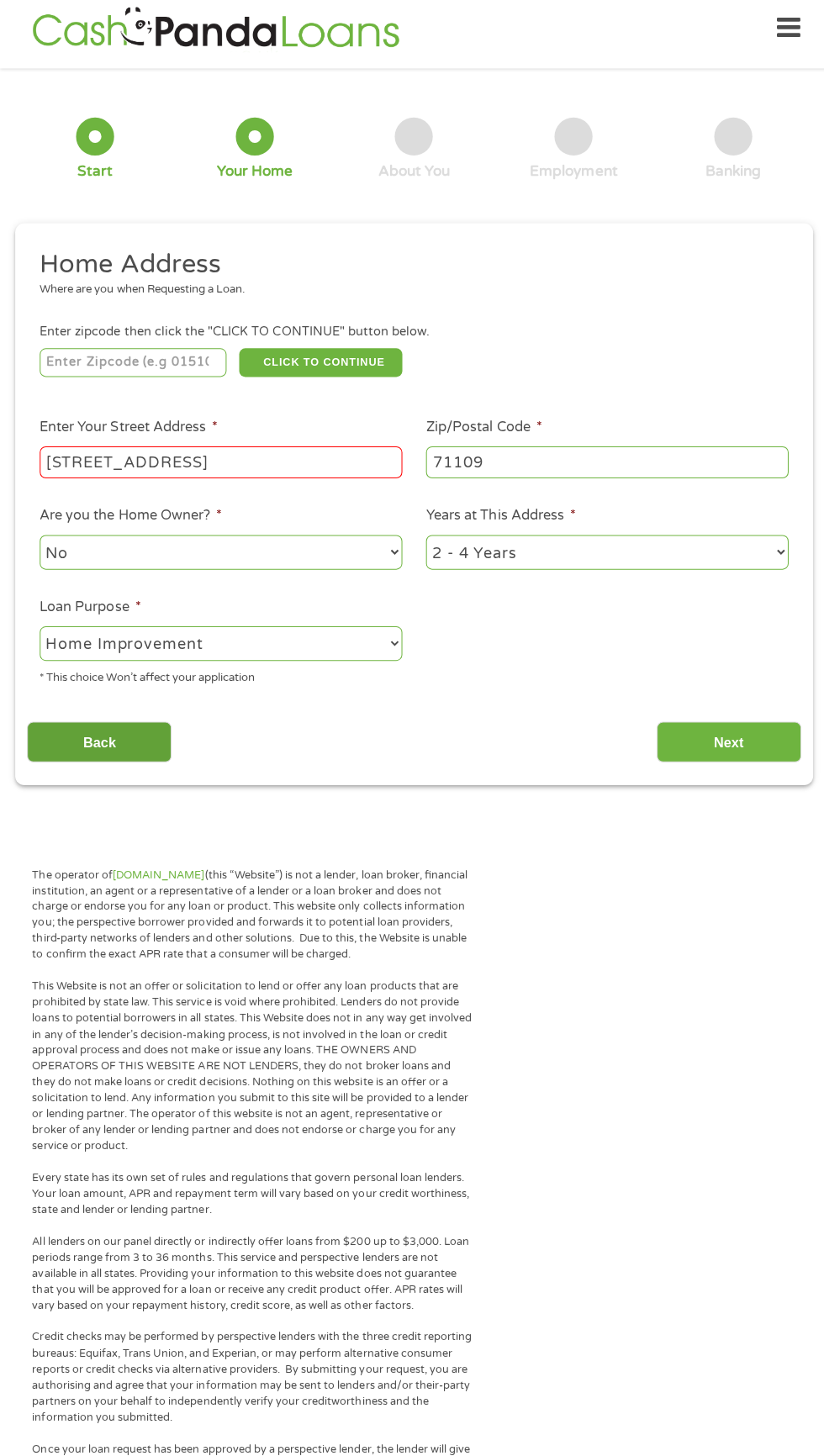
click at [125, 763] on input "Back" at bounding box center [98, 743] width 144 height 41
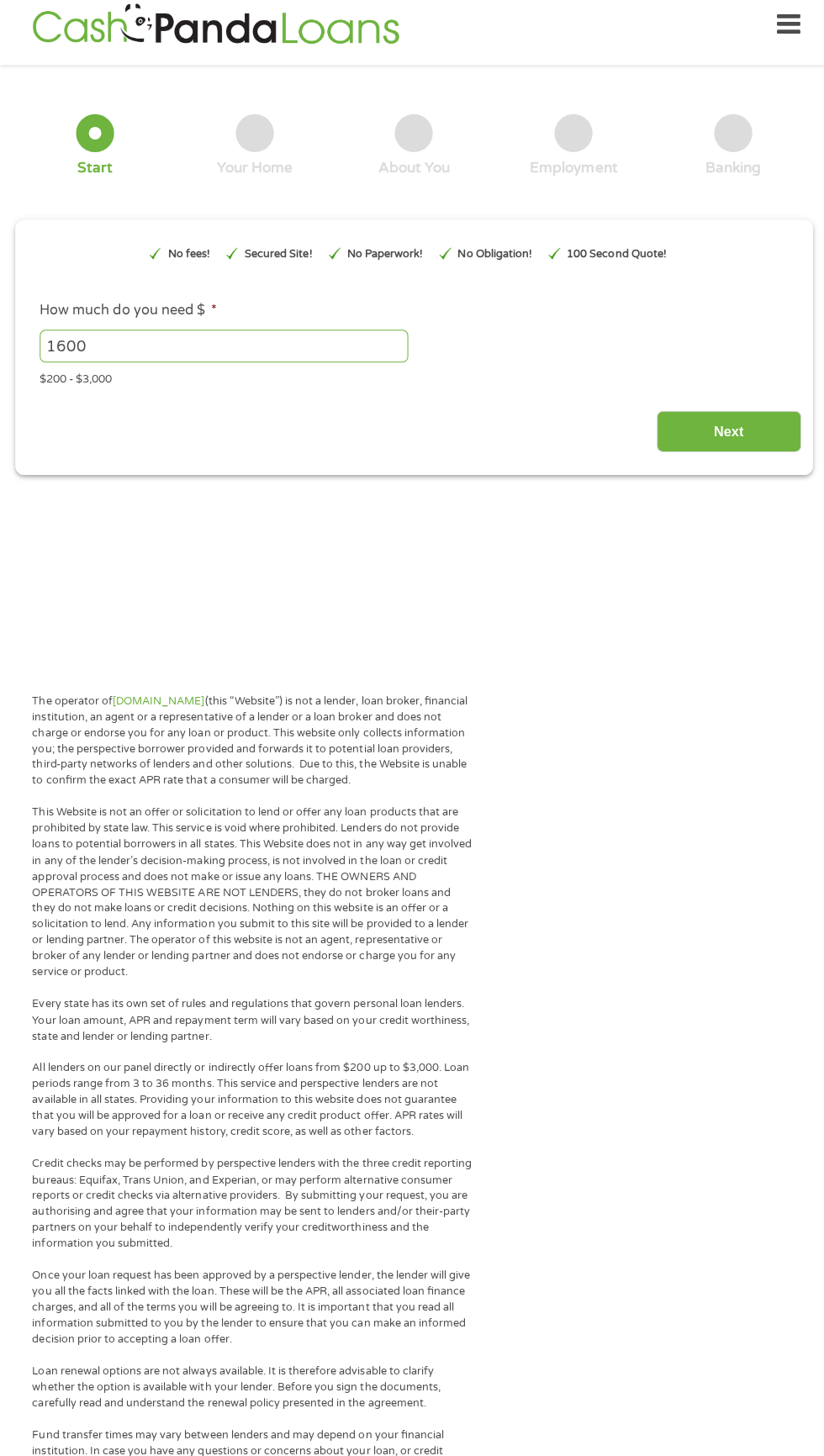
scroll to position [0, 0]
